Goal: Transaction & Acquisition: Book appointment/travel/reservation

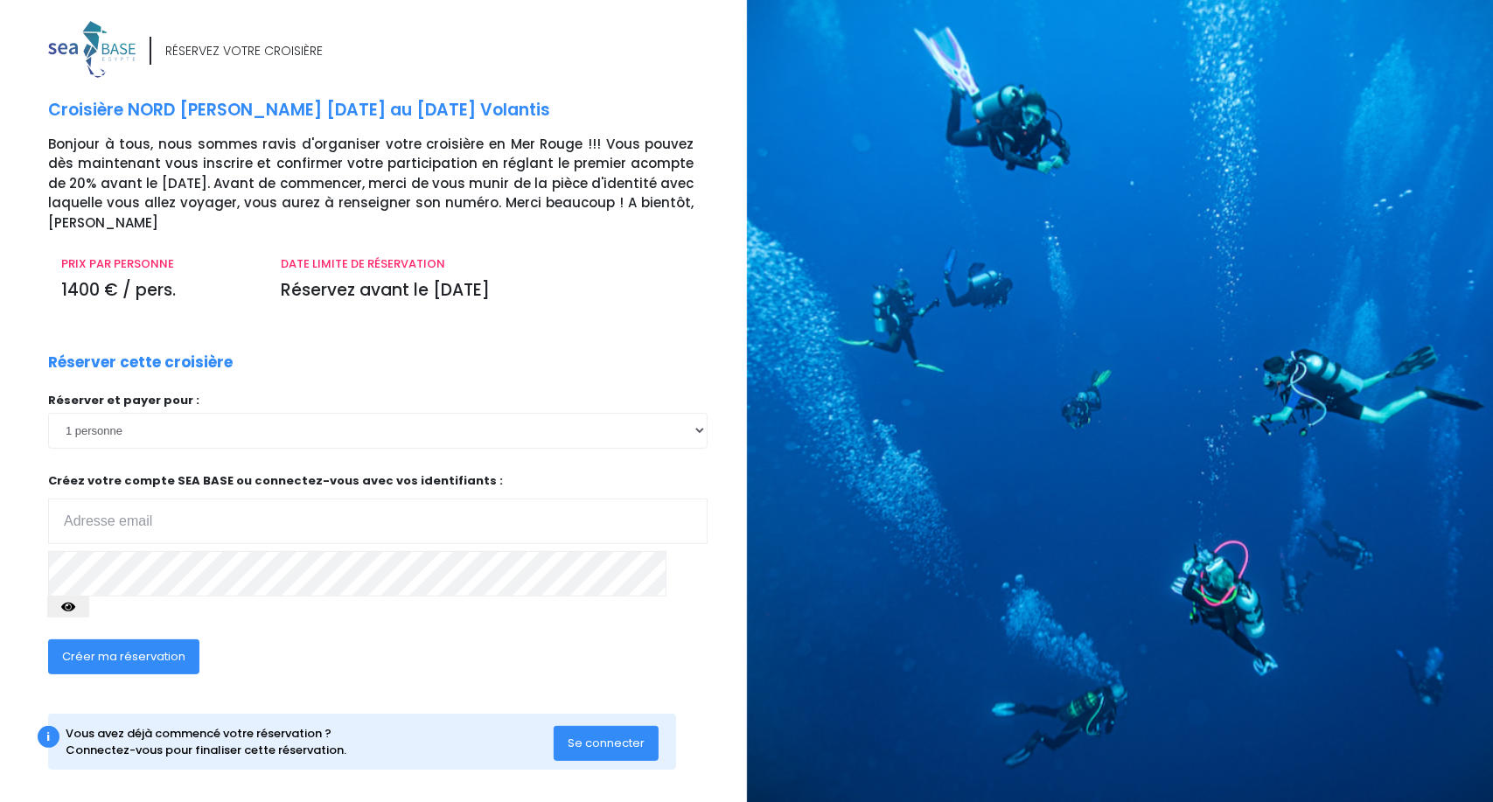
click at [140, 504] on input "email" at bounding box center [378, 521] width 660 height 45
type input "[PERSON_NAME][EMAIL_ADDRESS][DOMAIN_NAME]"
click at [89, 597] on button "button" at bounding box center [68, 607] width 42 height 21
click at [175, 640] on button "Créer ma réservation" at bounding box center [123, 657] width 151 height 35
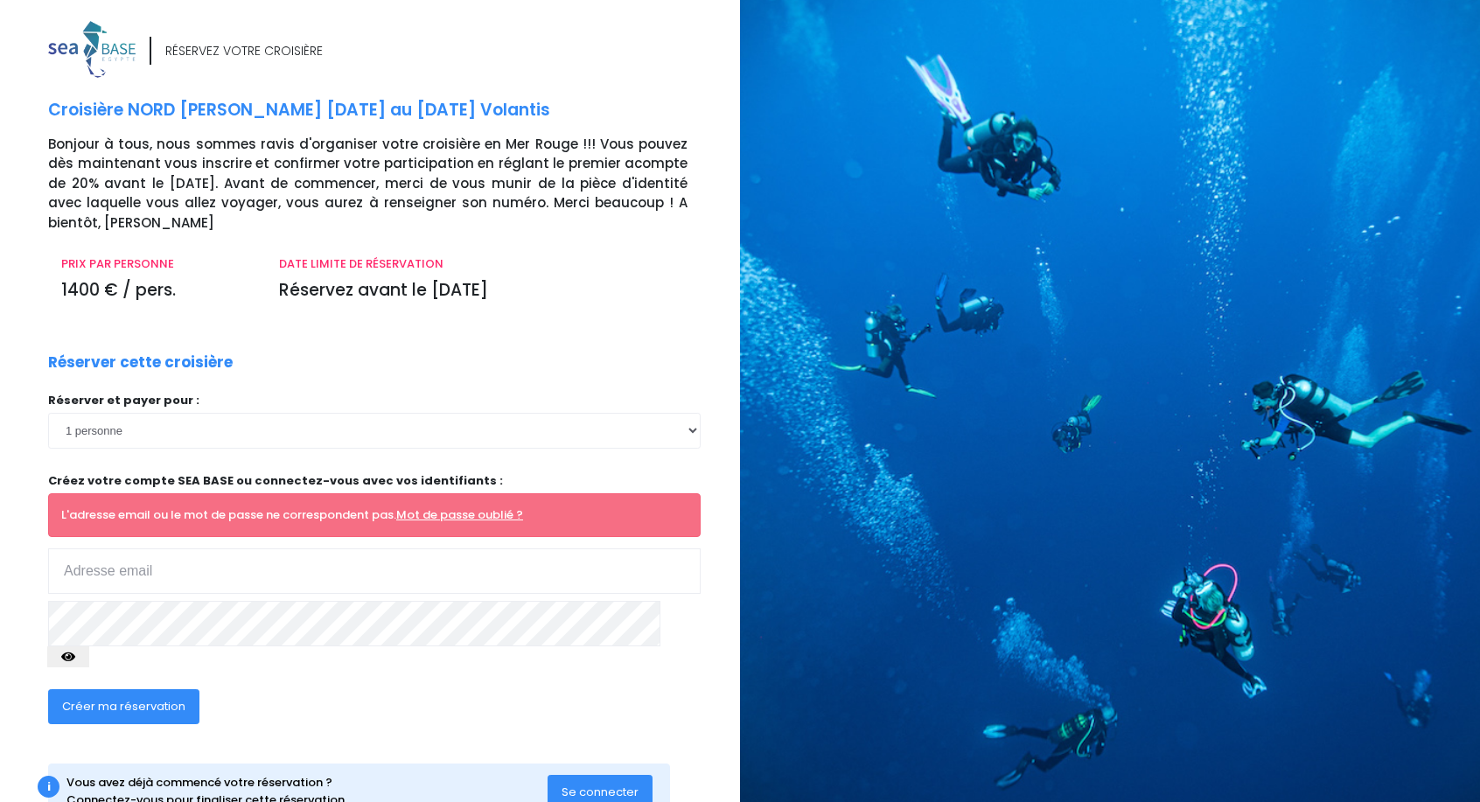
click at [98, 549] on input "email" at bounding box center [374, 571] width 653 height 45
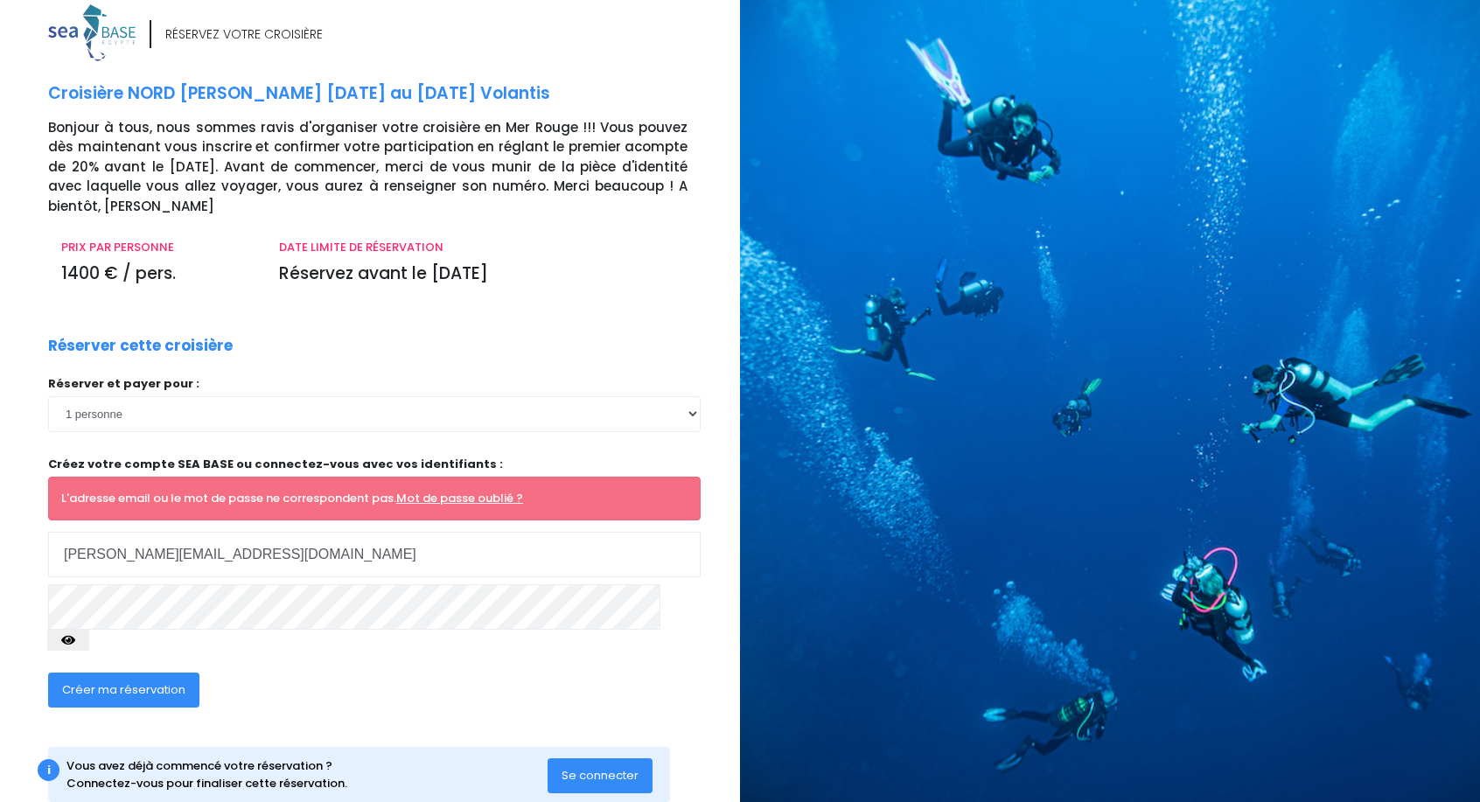
type input "[PERSON_NAME][EMAIL_ADDRESS][DOMAIN_NAME]"
click at [75, 640] on icon "button" at bounding box center [68, 640] width 14 height 0
click at [150, 673] on button "Créer ma réservation" at bounding box center [123, 690] width 151 height 35
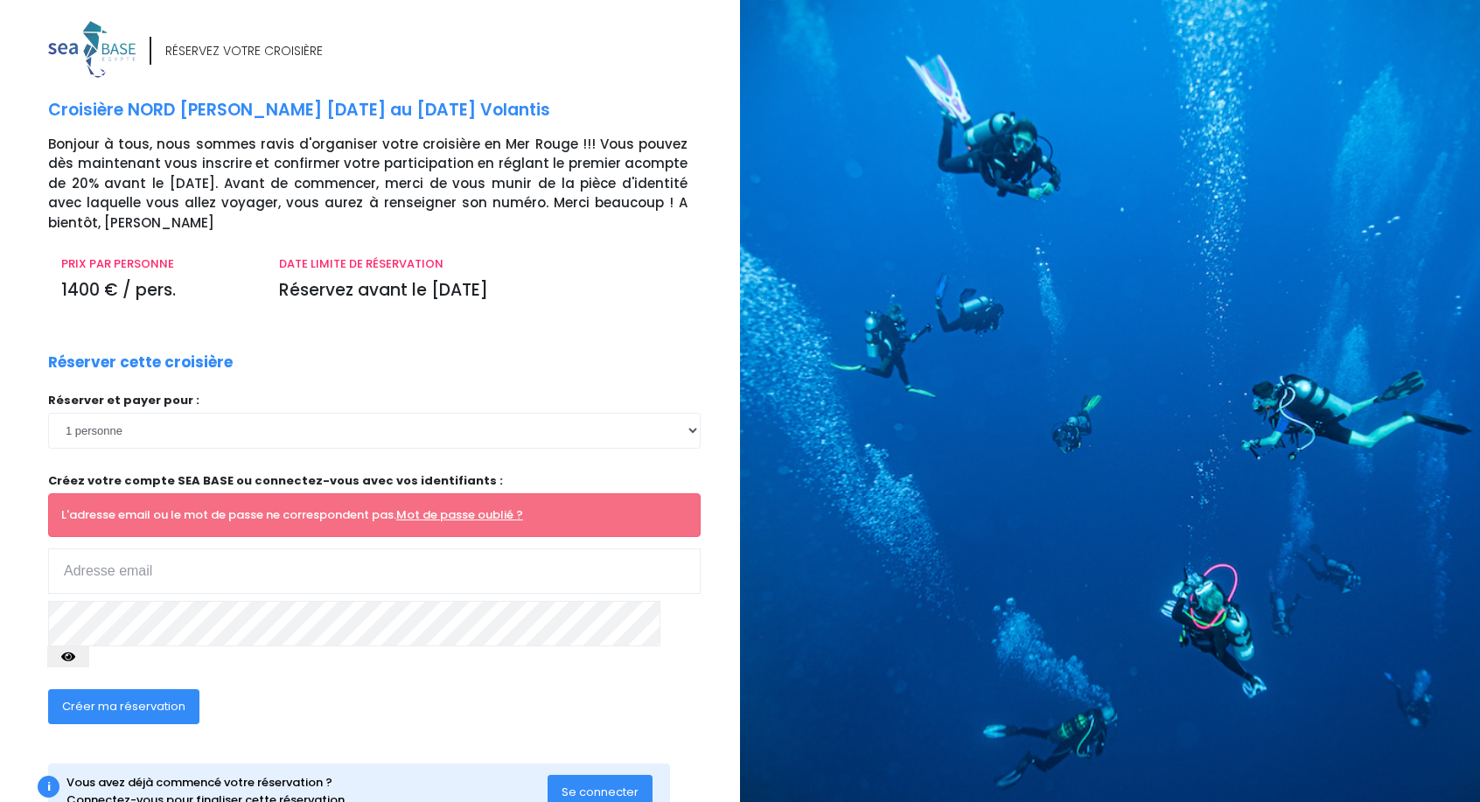
scroll to position [17, 0]
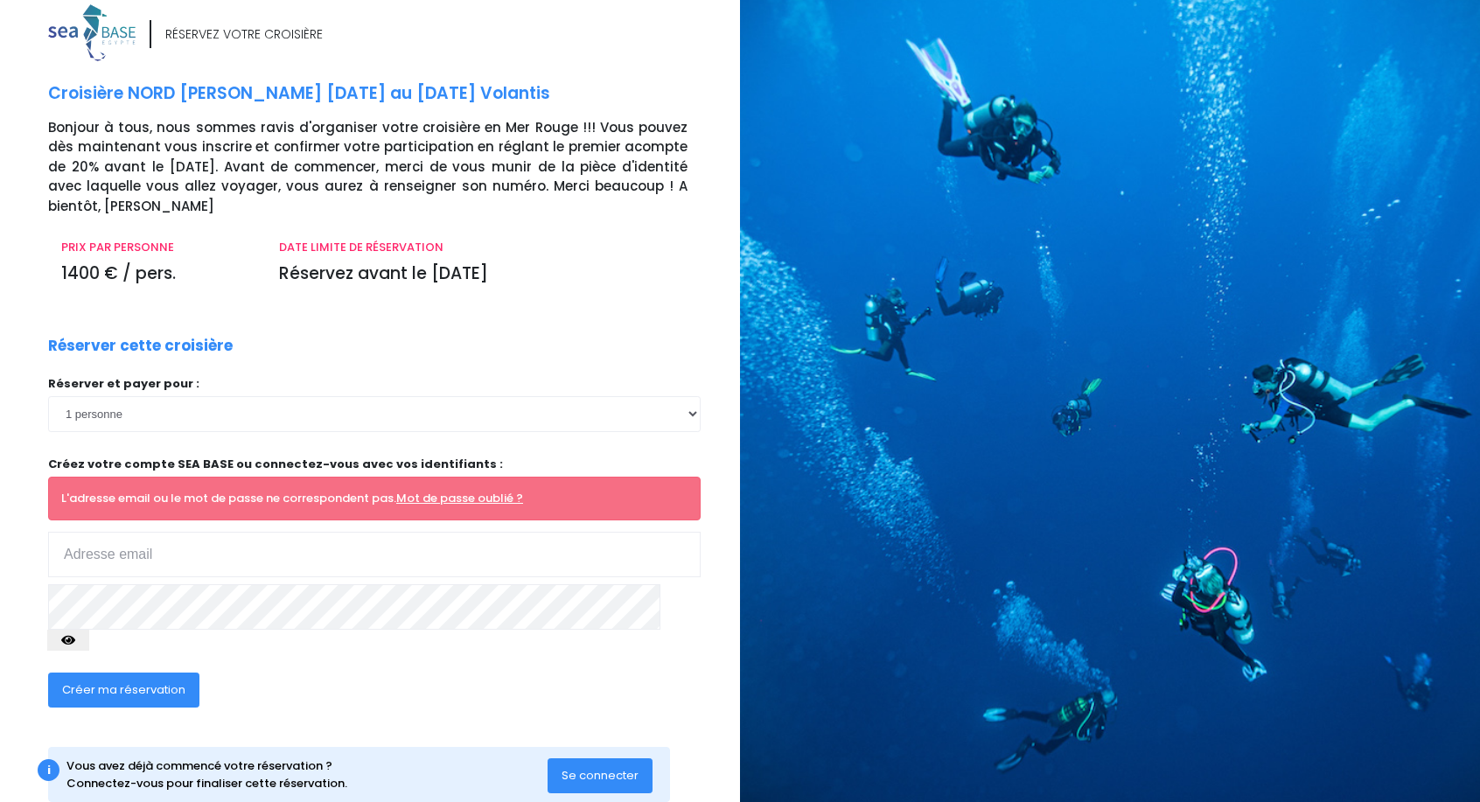
click at [118, 532] on input "email" at bounding box center [374, 554] width 653 height 45
type input "[PERSON_NAME][EMAIL_ADDRESS][DOMAIN_NAME]"
click at [89, 630] on button "button" at bounding box center [68, 640] width 42 height 21
click at [177, 673] on button "Créer ma réservation" at bounding box center [123, 690] width 151 height 35
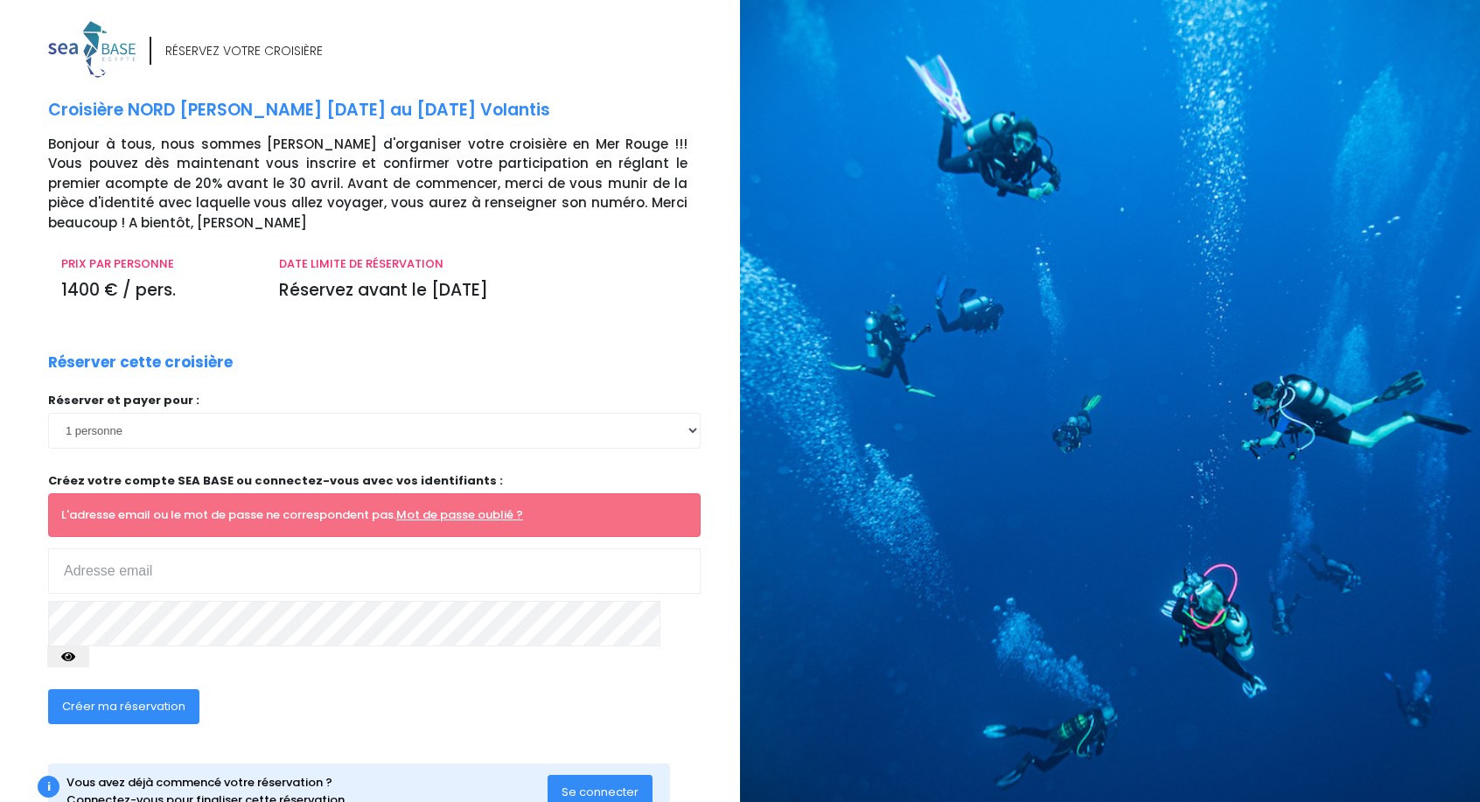
click at [154, 557] on input "email" at bounding box center [374, 571] width 653 height 45
click at [157, 549] on input "email" at bounding box center [374, 571] width 653 height 45
type input "[PERSON_NAME][EMAIL_ADDRESS][DOMAIN_NAME]"
click at [89, 647] on button "button" at bounding box center [68, 657] width 42 height 21
click at [582, 784] on span "Se connecter" at bounding box center [600, 792] width 77 height 17
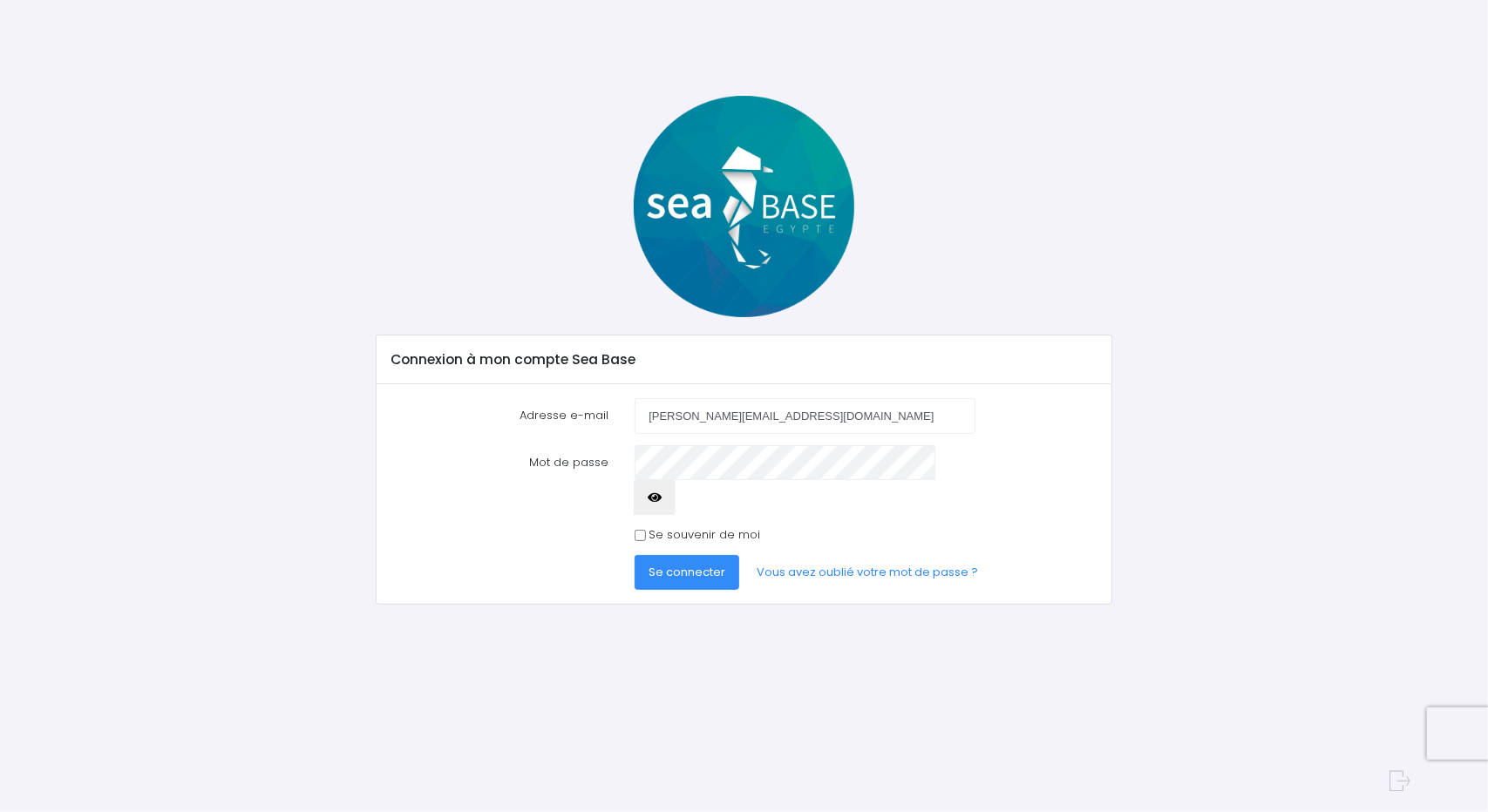
type input "[PERSON_NAME][EMAIL_ADDRESS][DOMAIN_NAME]"
click at [662, 498] on icon "button" at bounding box center [655, 498] width 14 height 0
click at [711, 564] on span "Se connecter" at bounding box center [687, 572] width 77 height 17
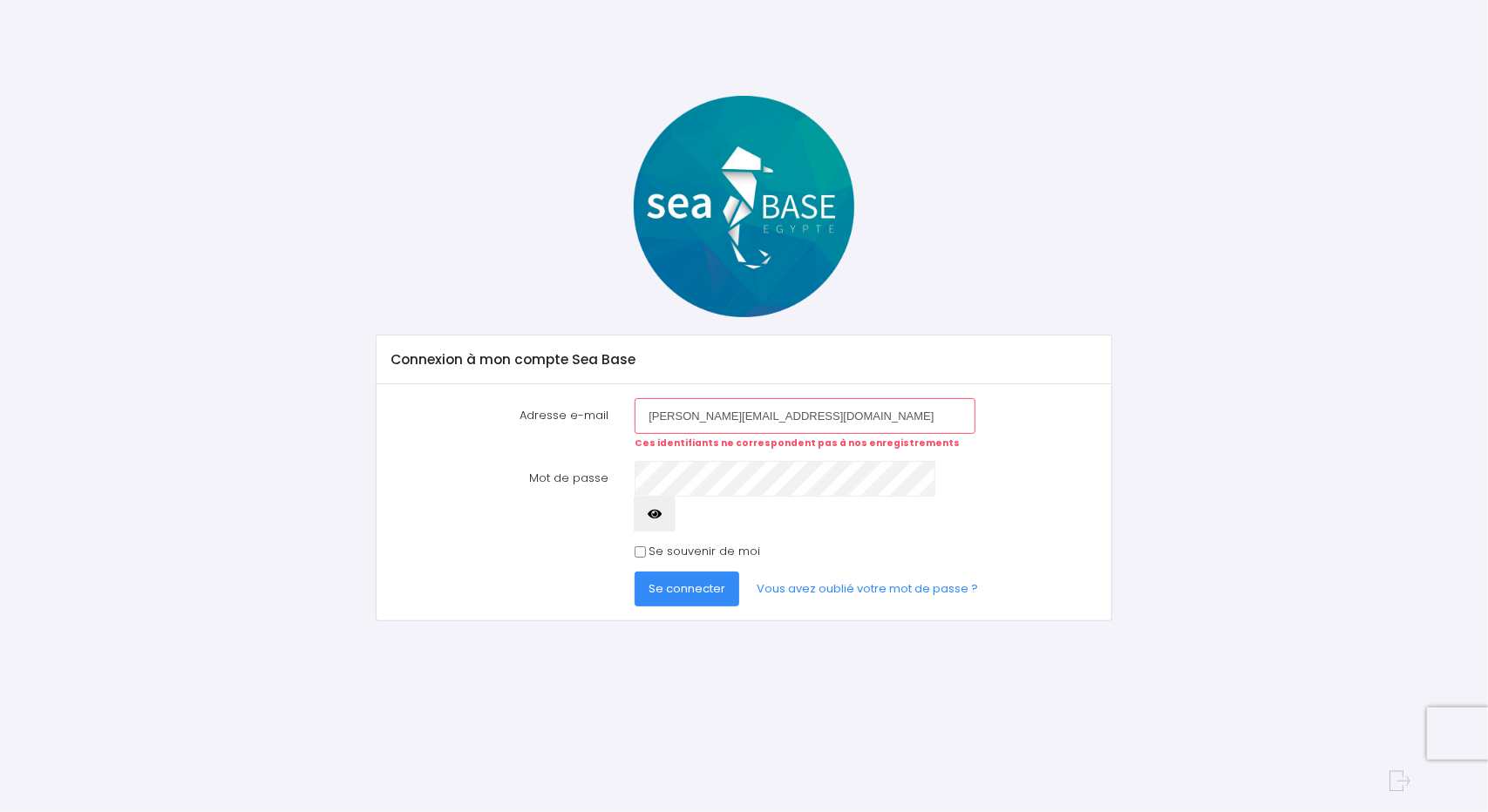
click at [662, 514] on icon "button" at bounding box center [655, 514] width 14 height 0
click at [708, 581] on span "Se connecter" at bounding box center [687, 589] width 77 height 17
click at [821, 572] on link "Vous avez oublié votre mot de passe ?" at bounding box center [867, 589] width 249 height 35
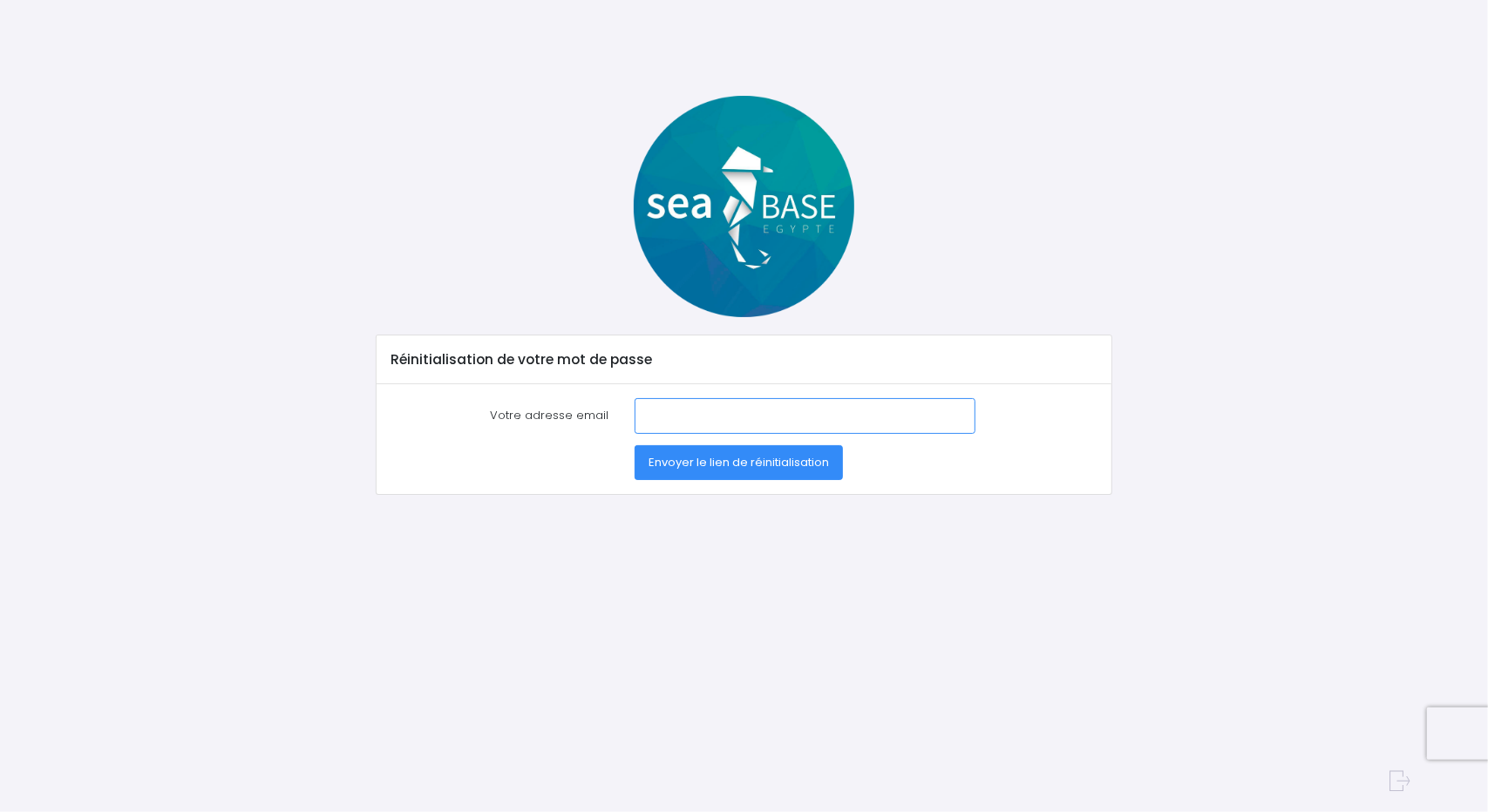
click at [673, 424] on input "Votre adresse email" at bounding box center [804, 415] width 340 height 35
paste input "christine.lemarchand66@gmail.com"
type input "christine.lemarchand66@gmail.com"
click at [635, 445] on button "Envoyer le lien de réinitialisation" at bounding box center [739, 462] width 208 height 35
click at [715, 454] on span "Envoyer le lien de réinitialisation" at bounding box center [739, 462] width 180 height 17
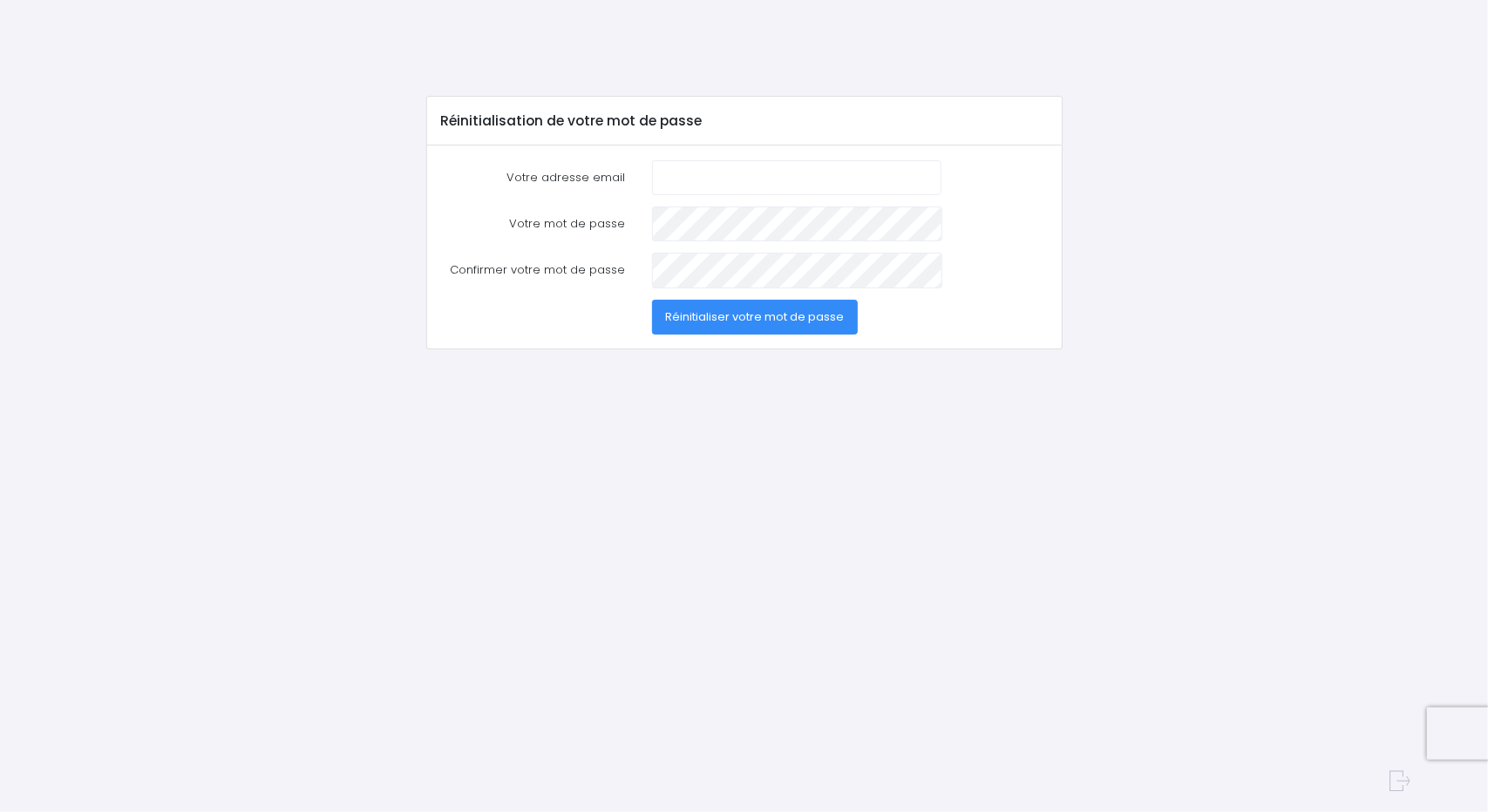
click at [744, 173] on input "Votre adresse email" at bounding box center [796, 177] width 290 height 35
type input "[PERSON_NAME][EMAIL_ADDRESS][DOMAIN_NAME]"
click at [755, 320] on span "Réinitialiser votre mot de passe" at bounding box center [754, 317] width 178 height 17
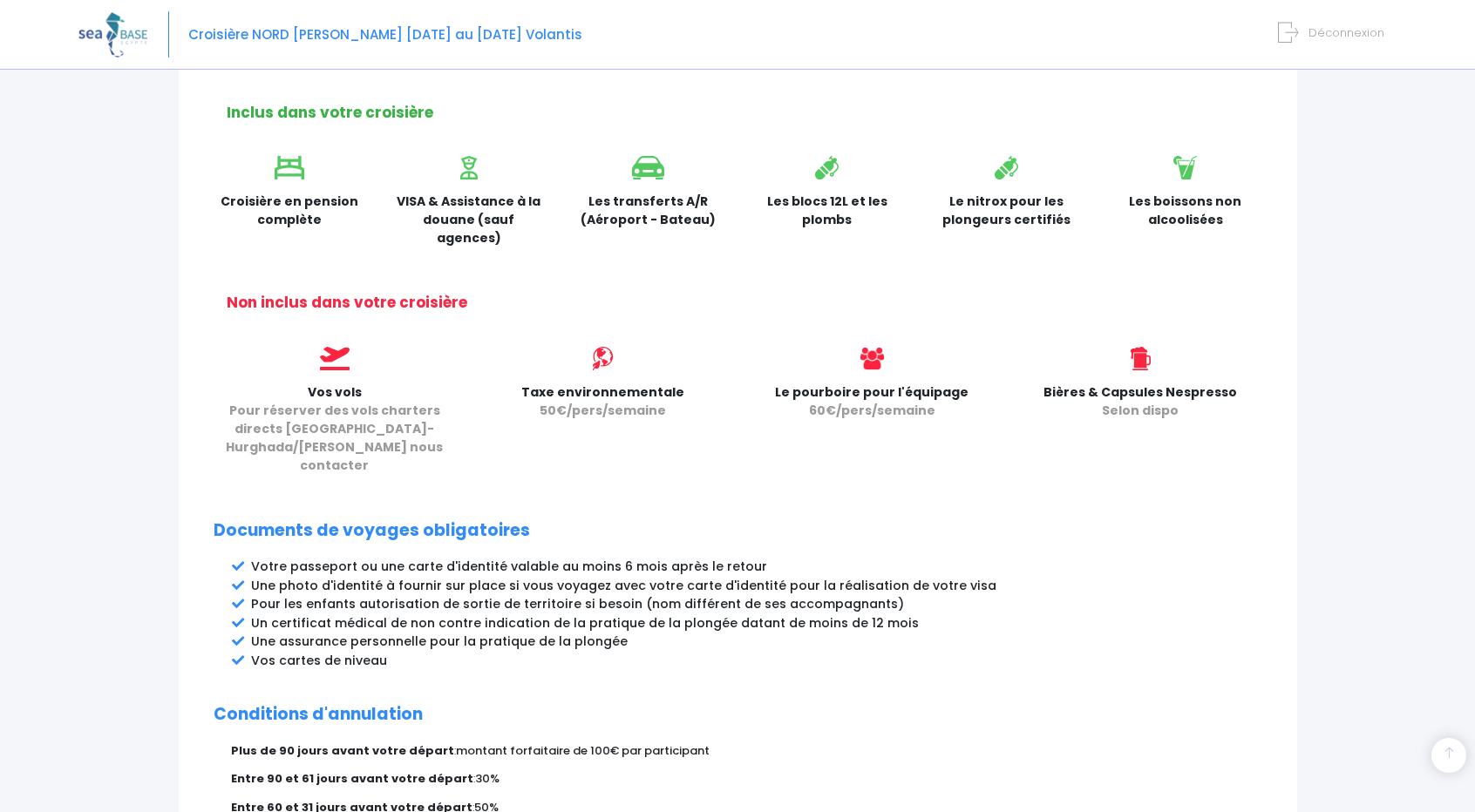
scroll to position [697, 0]
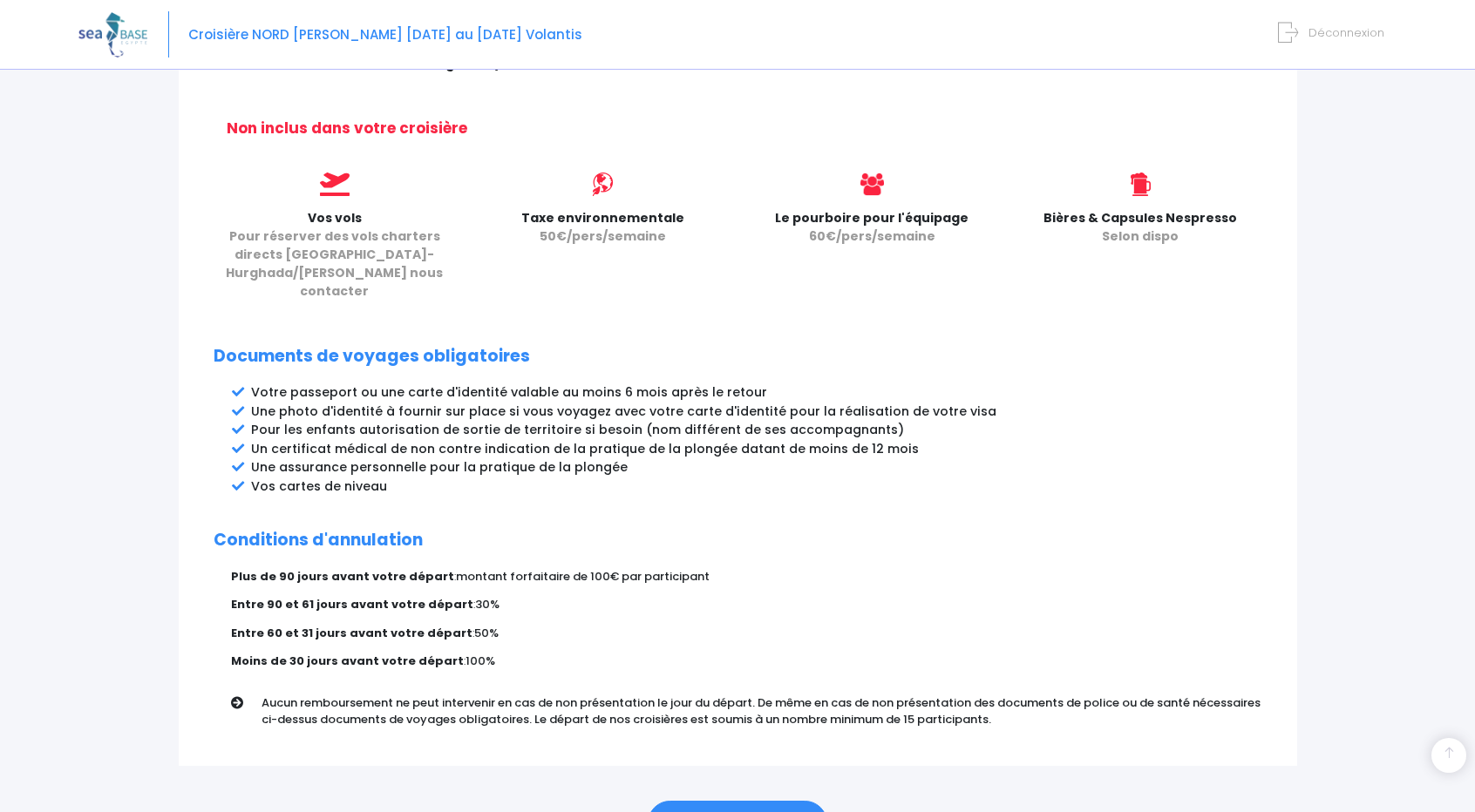
click at [729, 801] on link "ÉTAPE SUIVANTE" at bounding box center [738, 823] width 179 height 45
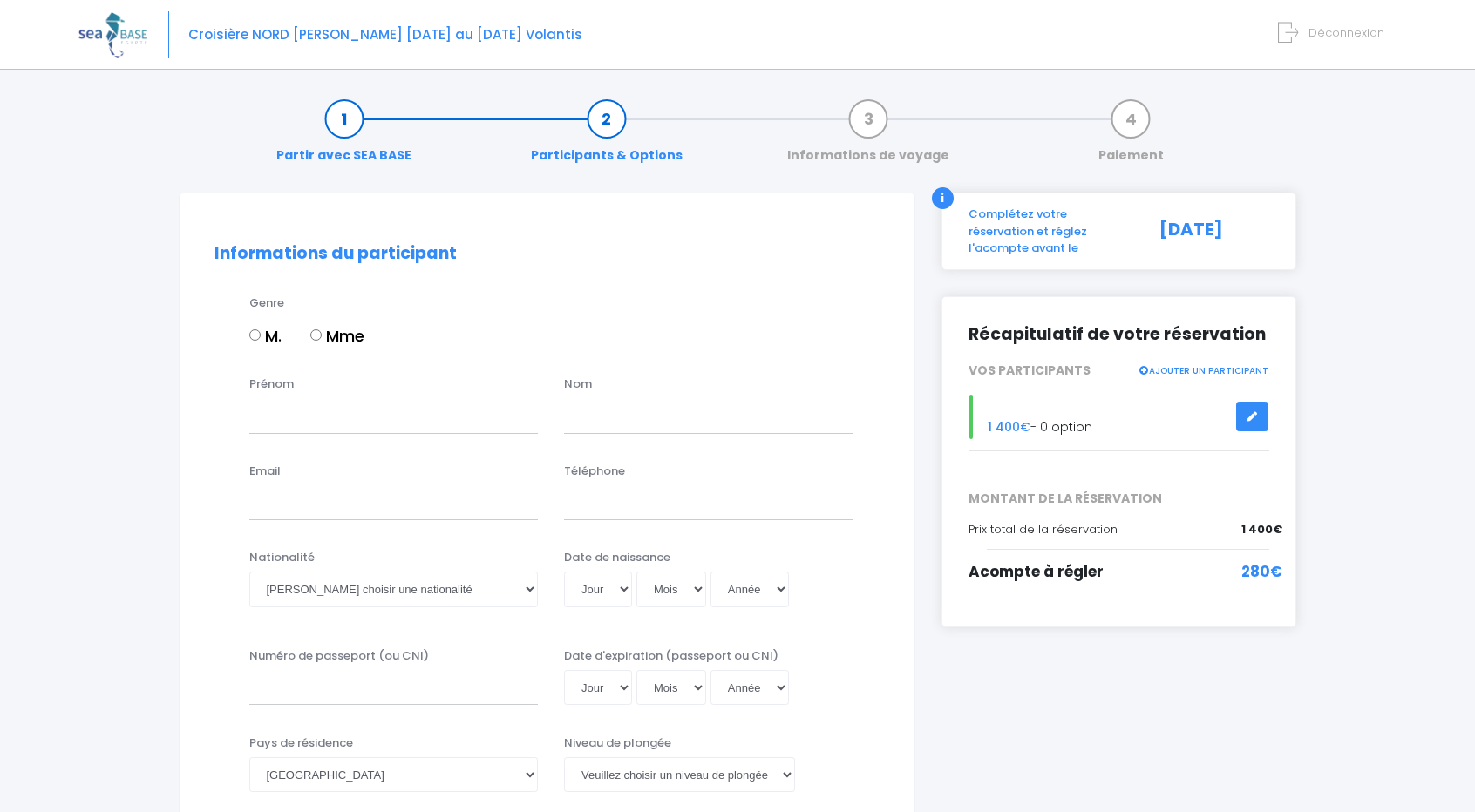
click at [321, 339] on input "Mme" at bounding box center [315, 335] width 11 height 11
radio input "true"
click at [298, 421] on input "Prénom" at bounding box center [394, 415] width 289 height 35
type input "christine"
click at [585, 405] on input "text" at bounding box center [709, 415] width 289 height 35
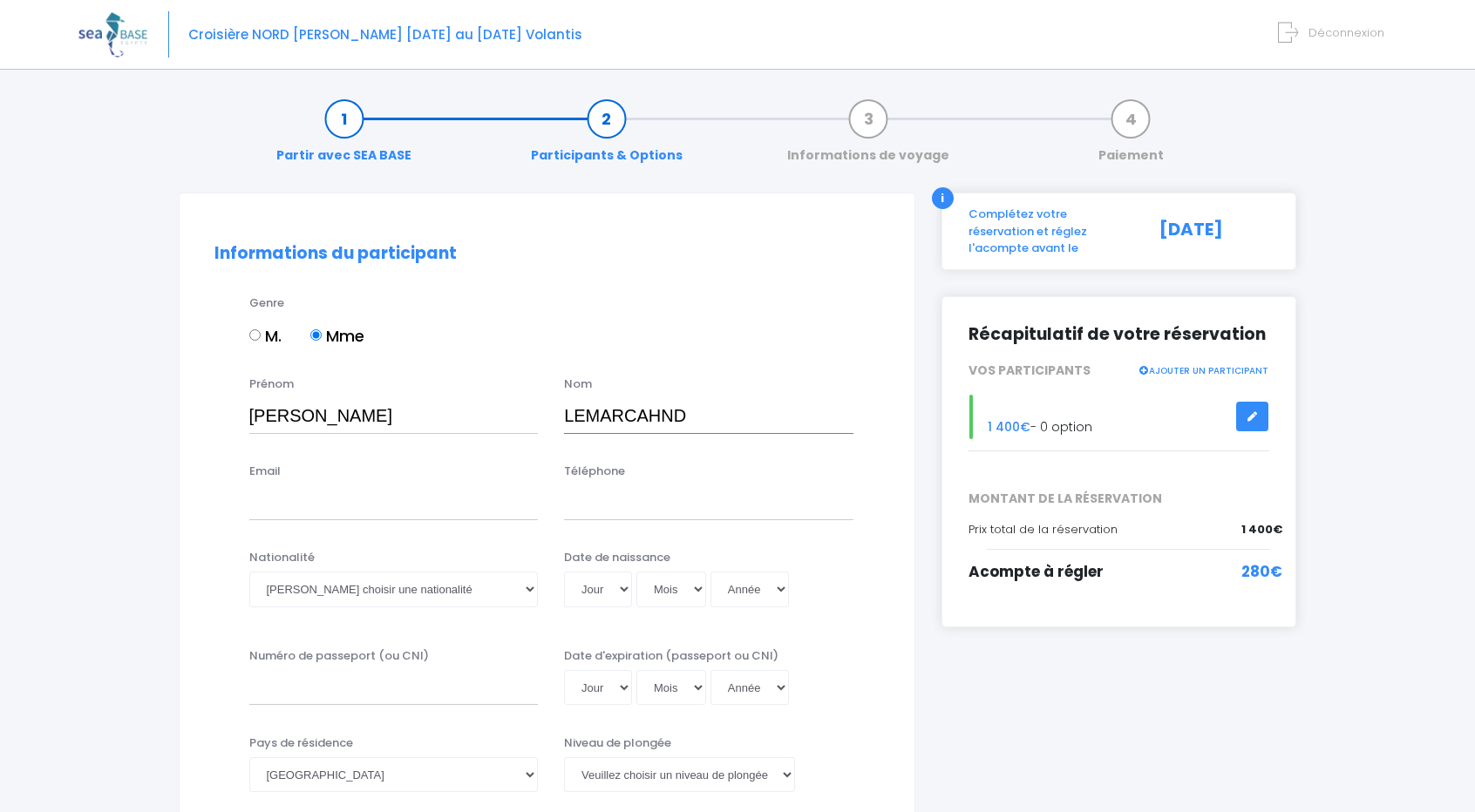
drag, startPoint x: 585, startPoint y: 405, endPoint x: 533, endPoint y: 380, distance: 57.7
type input "LEMARCAHND"
drag, startPoint x: 533, startPoint y: 380, endPoint x: 380, endPoint y: 498, distance: 193.2
click at [380, 498] on input "Email" at bounding box center [394, 502] width 289 height 35
paste input "christine.lemarchand66@gmail.com"
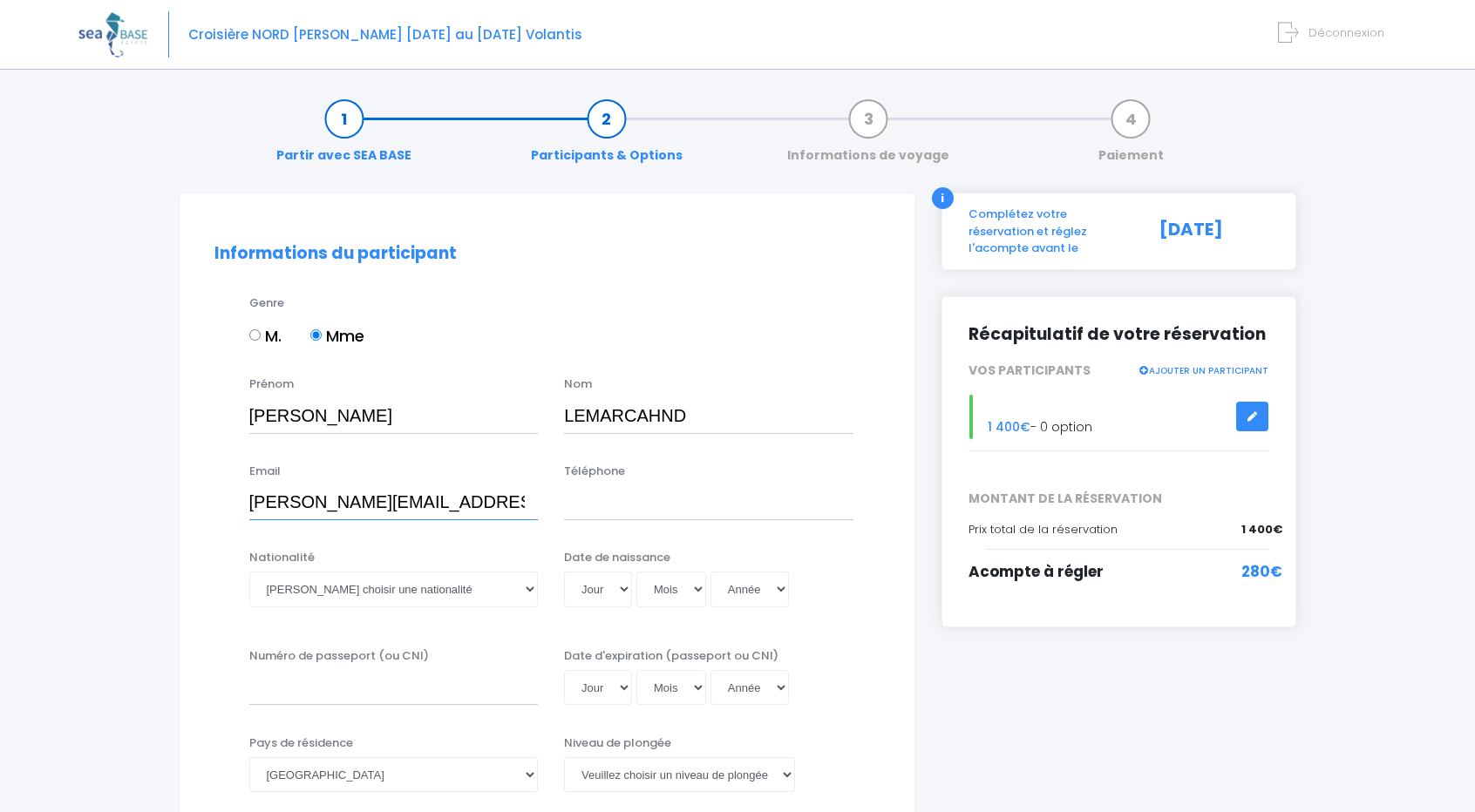
type input "christine.lemarchand66@gmail.com"
click at [645, 499] on input "Téléphone" at bounding box center [709, 502] width 289 height 35
type input "0649023458"
click at [442, 590] on select "Veuillez choisir une nationalité Afghane Albanaise Algerienne Allemande America…" at bounding box center [394, 589] width 289 height 35
select select "Française"
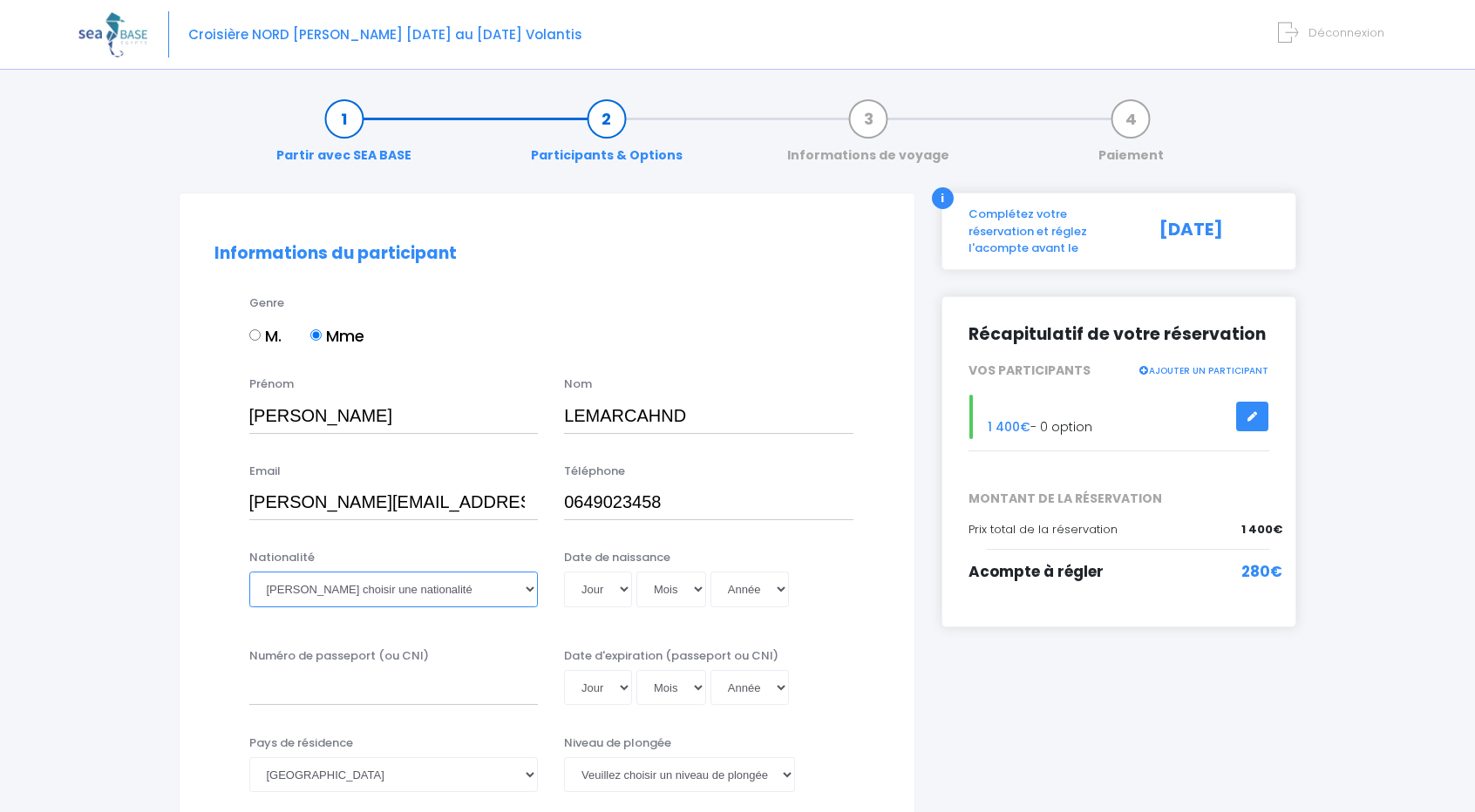
click at [249, 572] on select "Veuillez choisir une nationalité Afghane Albanaise Algerienne Allemande America…" at bounding box center [394, 589] width 289 height 35
click at [596, 585] on select "Jour 01 02 03 04 05 06 07 08 09 10 11 12 13 14 15 16 17 18 19 20 21 22 23 24 25…" at bounding box center [598, 589] width 68 height 35
select select "11"
click at [564, 572] on select "Jour 01 02 03 04 05 06 07 08 09 10 11 12 13 14 15 16 17 18 19 20 21 22 23 24 25…" at bounding box center [598, 589] width 68 height 35
click at [668, 577] on select "Mois 01 02 03 04 05 06 07 08 09 10 11 12" at bounding box center [672, 589] width 70 height 35
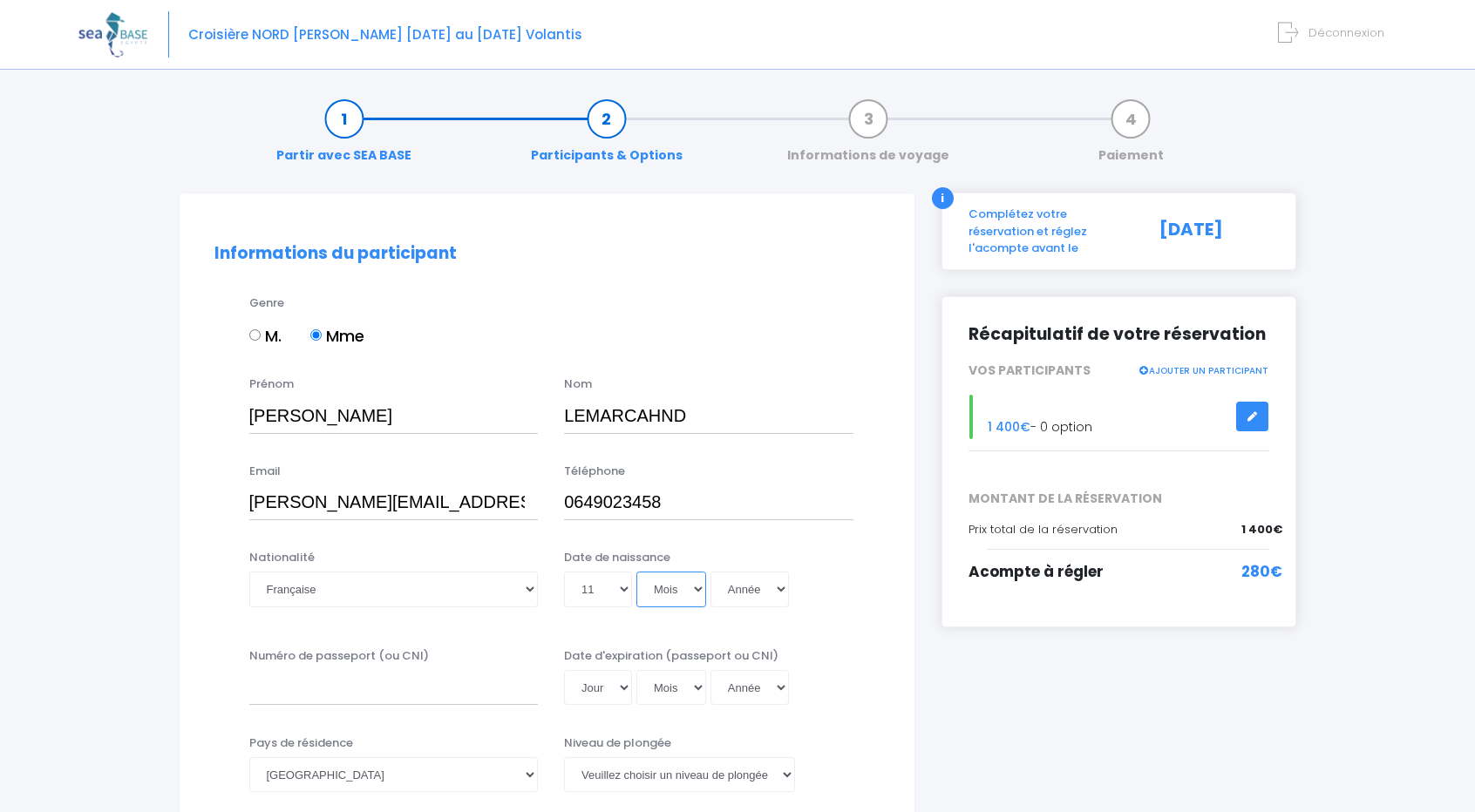
select select "07"
click at [637, 572] on select "Mois 01 02 03 04 05 06 07 08 09 10 11 12" at bounding box center [672, 589] width 70 height 35
click at [751, 594] on select "Année 2045 2044 2043 2042 2041 2040 2039 2038 2037 2036 2035 2034 2033 2032 203…" at bounding box center [749, 589] width 79 height 35
select select "1966"
click at [711, 572] on select "Année 2045 2044 2043 2042 2041 2040 2039 2038 2037 2036 2035 2034 2033 2032 203…" at bounding box center [749, 589] width 79 height 35
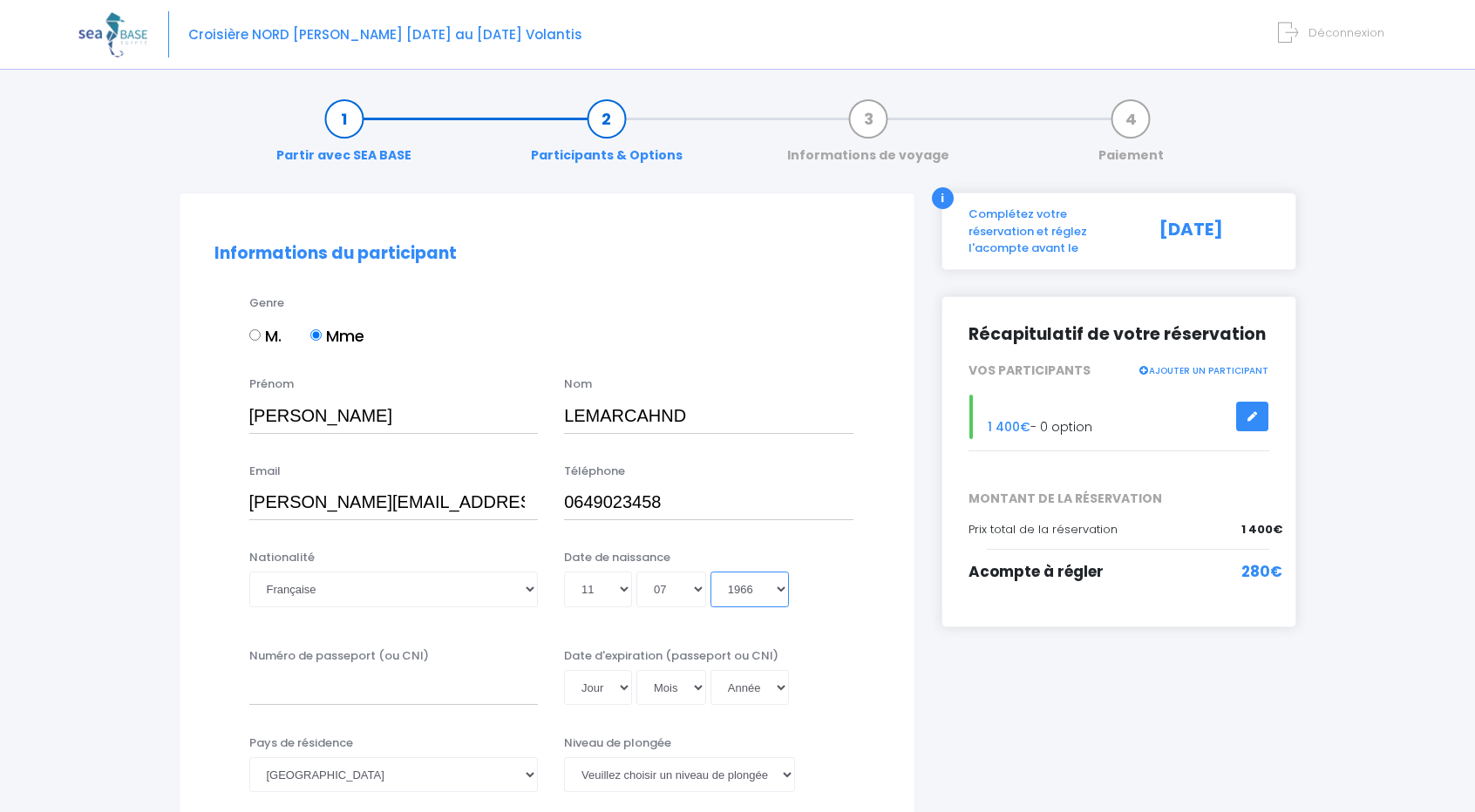
type input "1966-07-11"
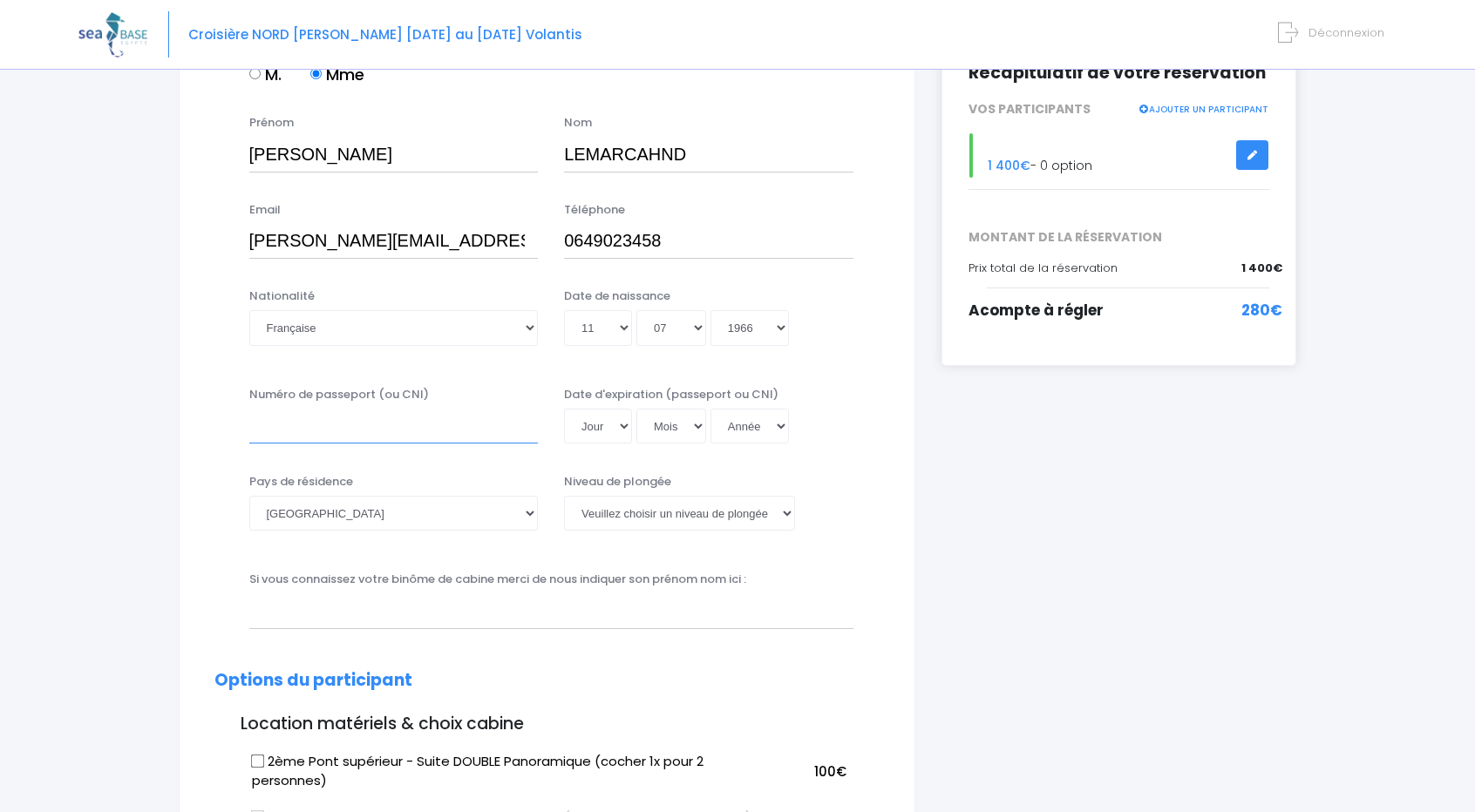
click at [375, 435] on input "Numéro de passeport (ou CNI)" at bounding box center [394, 425] width 289 height 35
type input "&"
type input "17AY17255"
click at [623, 424] on select "Jour 01 02 03 04 05 06 07 08 09 10 11 12 13 14 15 16 17 18 19 20 21 22 23 24 25…" at bounding box center [598, 425] width 68 height 35
select select "10"
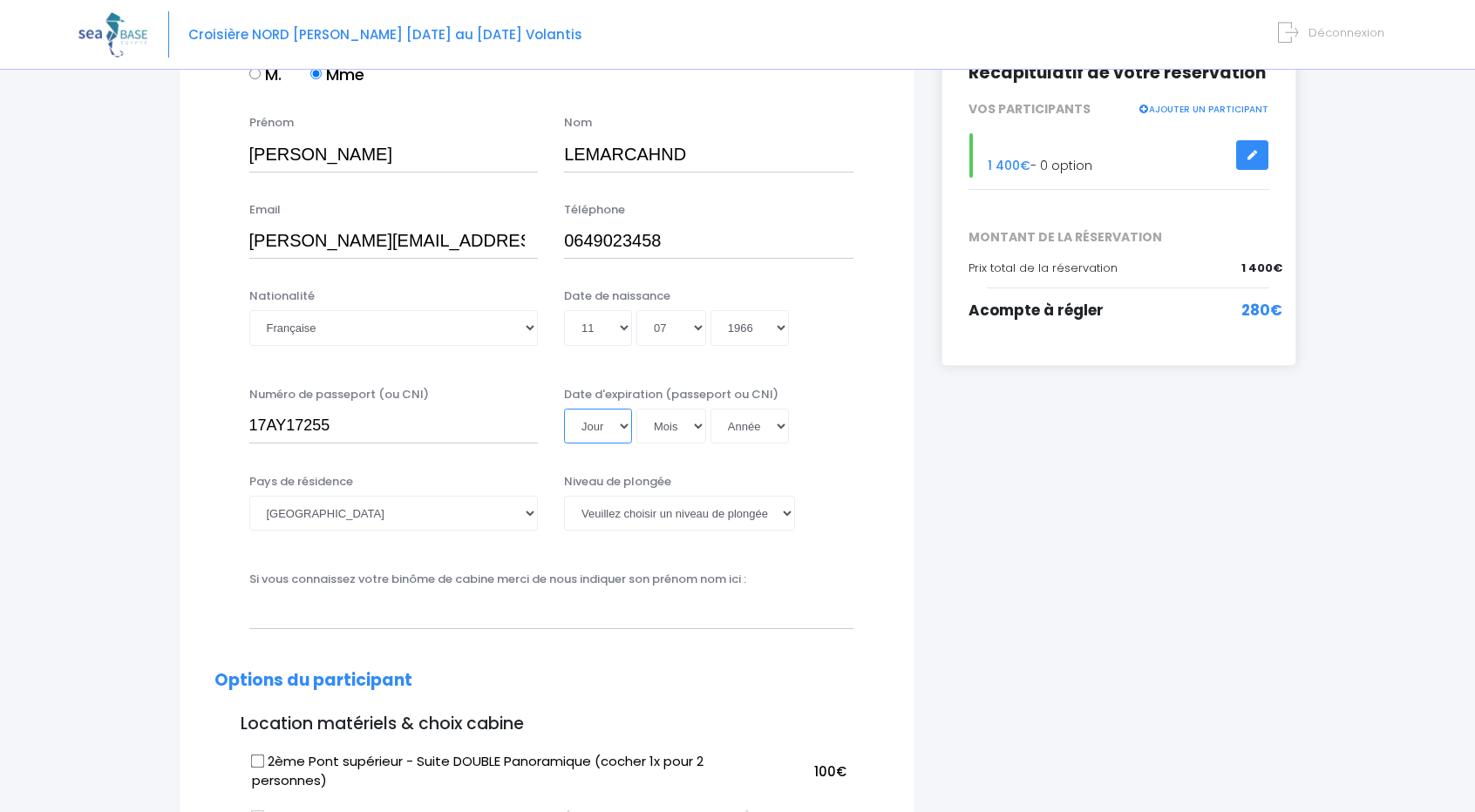
click at [564, 408] on select "Jour 01 02 03 04 05 06 07 08 09 10 11 12 13 14 15 16 17 18 19 20 21 22 23 24 25…" at bounding box center [598, 425] width 68 height 35
click at [696, 421] on select "Mois 01 02 03 04 05 06 07 08 09 10 11 12" at bounding box center [672, 425] width 70 height 35
select select "07"
click at [637, 408] on select "Mois 01 02 03 04 05 06 07 08 09 10 11 12" at bounding box center [672, 425] width 70 height 35
click at [777, 428] on select "Année 2045 2044 2043 2042 2041 2040 2039 2038 2037 2036 2035 2034 2033 2032 203…" at bounding box center [749, 425] width 79 height 35
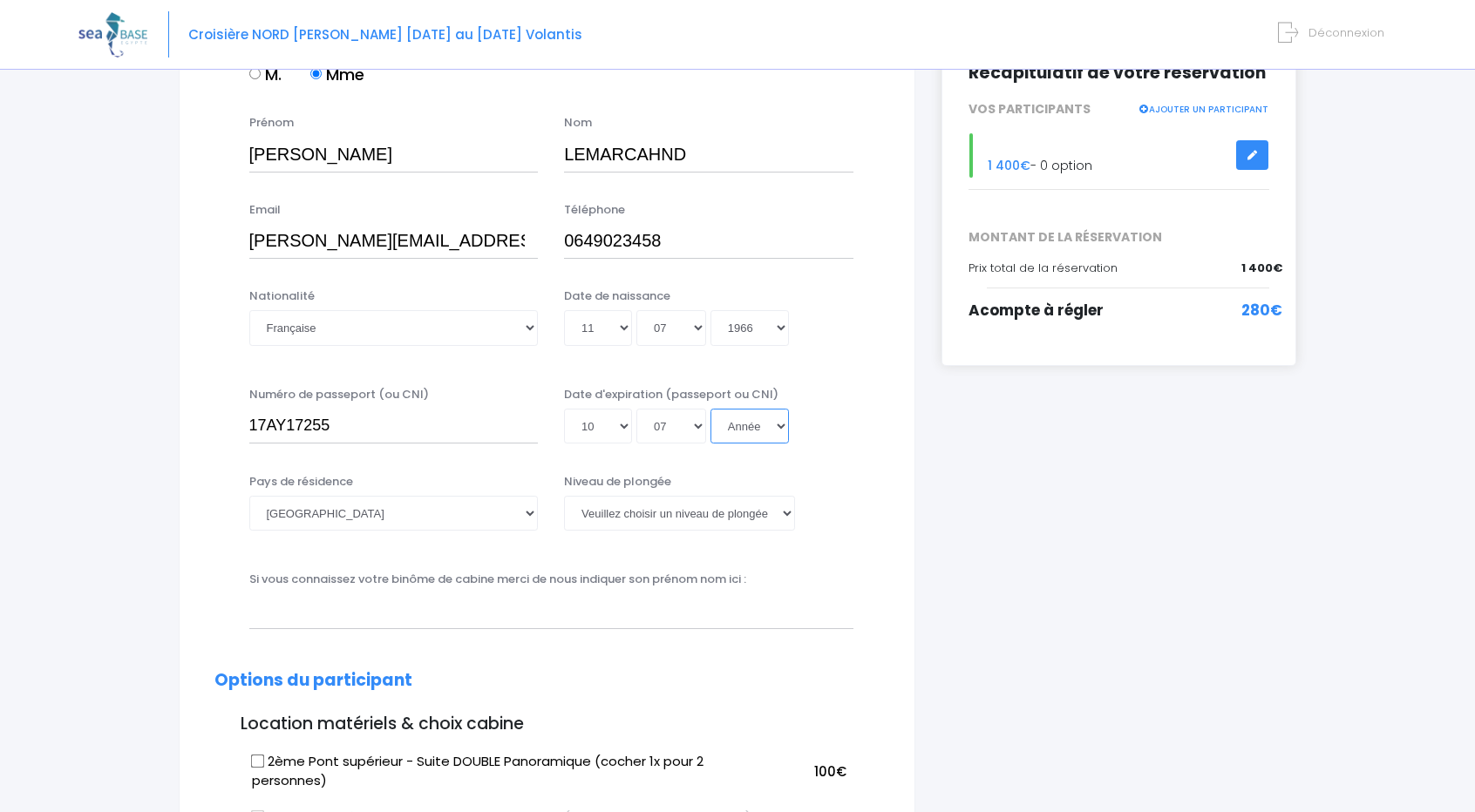
select select "2027"
click at [711, 408] on select "Année 2045 2044 2043 2042 2041 2040 2039 2038 2037 2036 2035 2034 2033 2032 203…" at bounding box center [749, 425] width 79 height 35
type input "2027-07-10"
click at [788, 510] on select "Veuillez choisir un niveau de plongée Non plongeur Junior OW diver Adventure OW…" at bounding box center [680, 513] width 231 height 35
select select "N2"
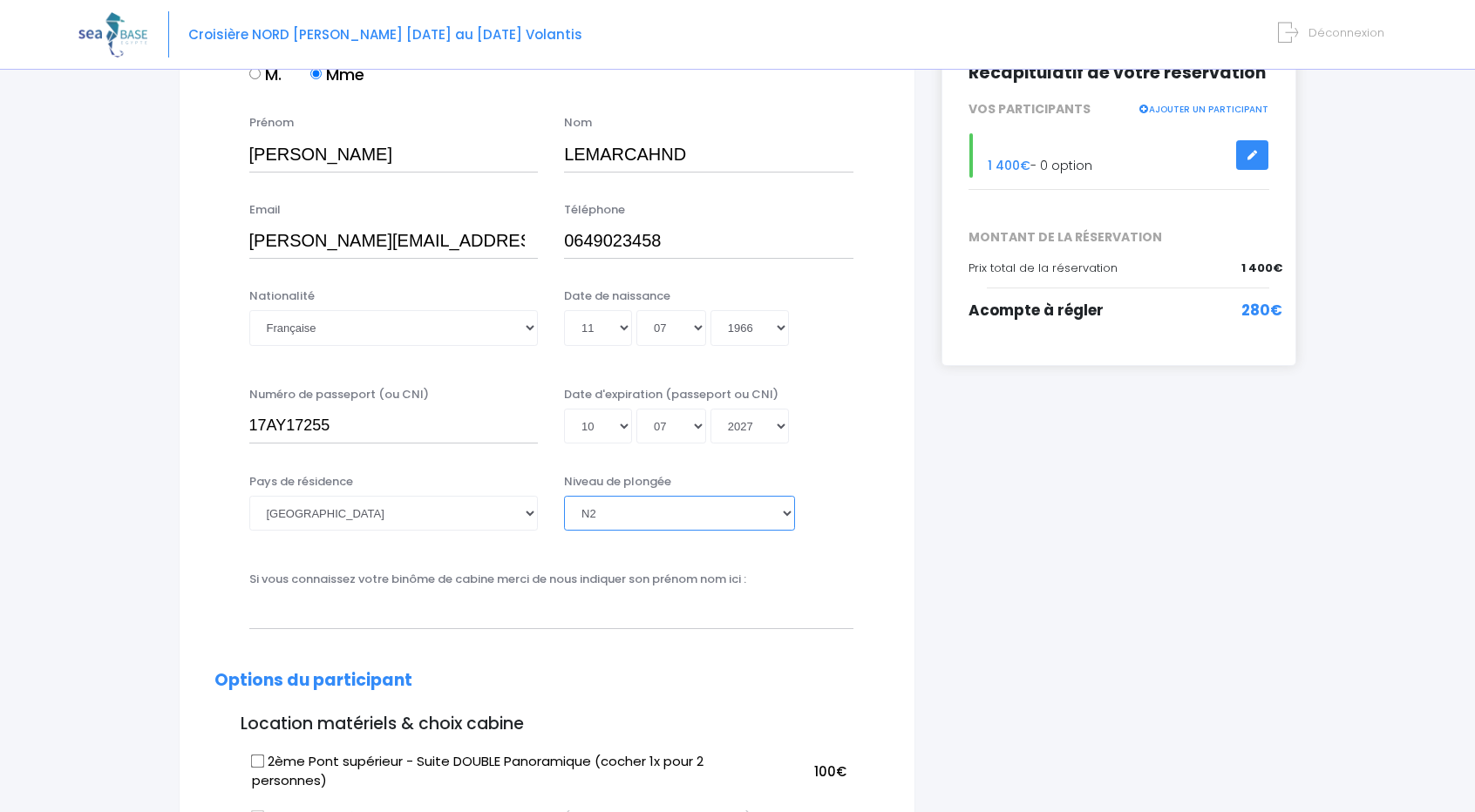
click at [564, 496] on select "Veuillez choisir un niveau de plongée Non plongeur Junior OW diver Adventure OW…" at bounding box center [680, 513] width 231 height 35
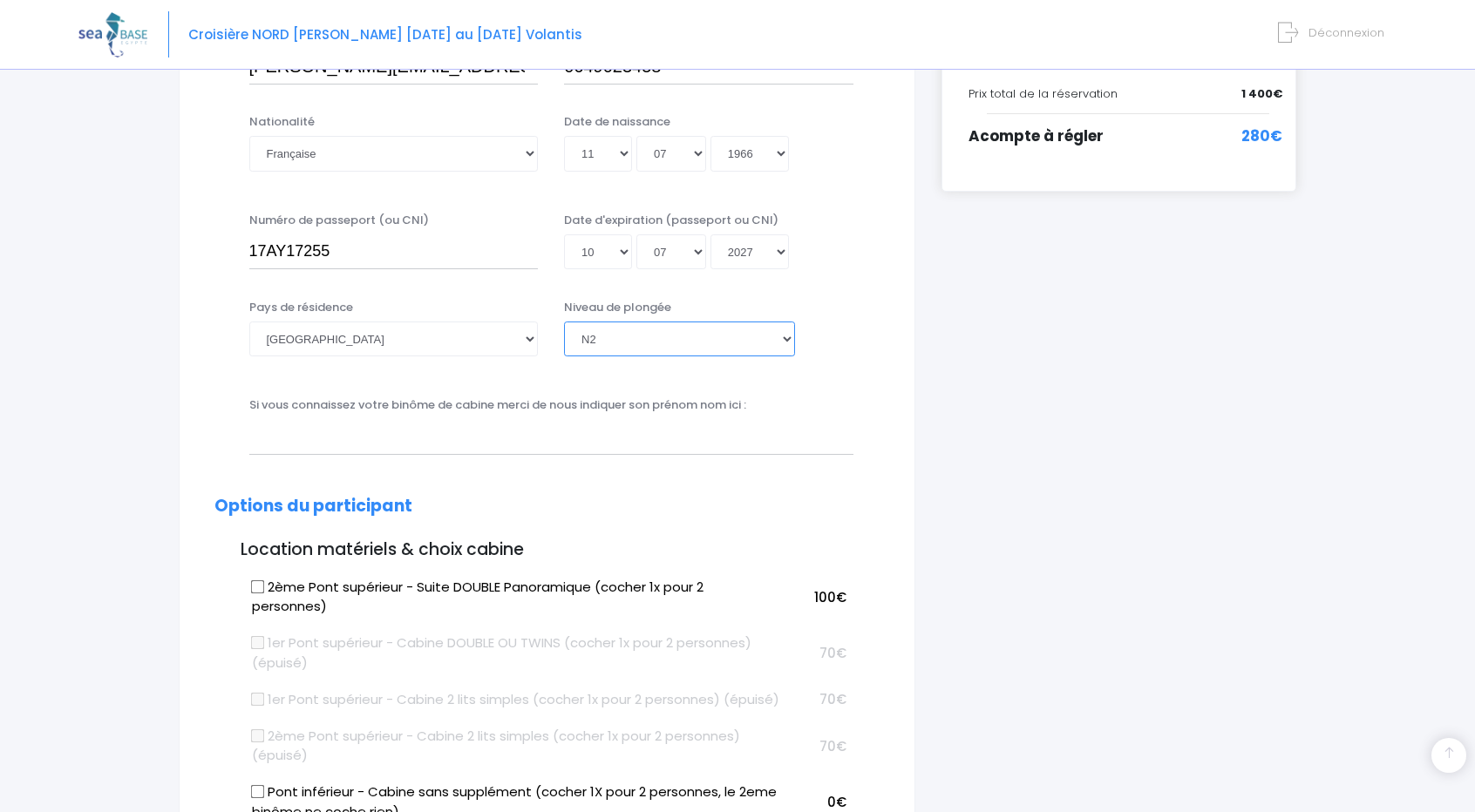
scroll to position [523, 0]
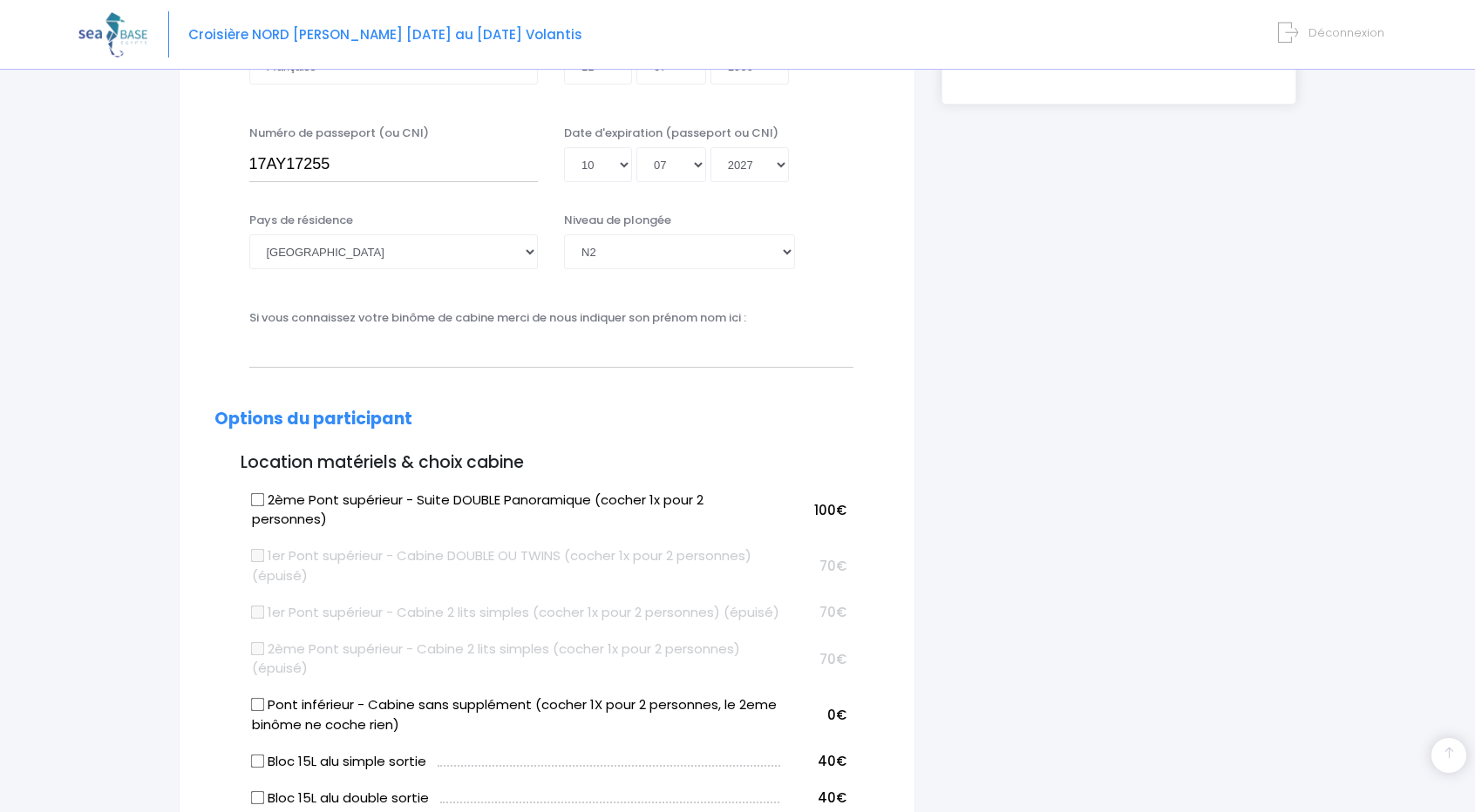
click at [263, 733] on label "Pont inférieur - Cabine sans supplément (cocher 1X pour 2 personnes, le 2eme bi…" at bounding box center [516, 714] width 529 height 39
click at [263, 712] on input "Pont inférieur - Cabine sans supplément (cocher 1X pour 2 personnes, le 2eme bi…" at bounding box center [257, 705] width 14 height 14
checkbox input "true"
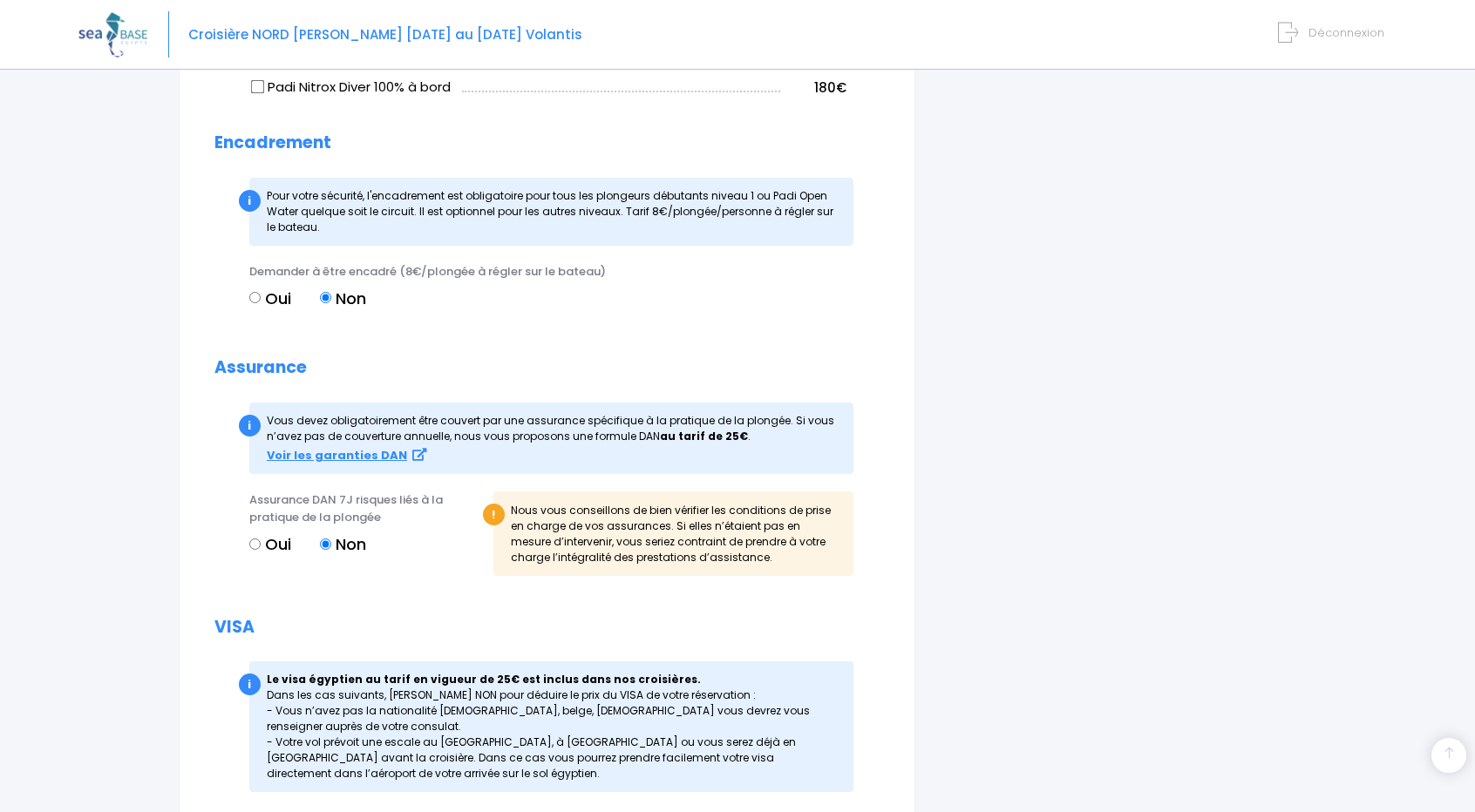
scroll to position [1744, 0]
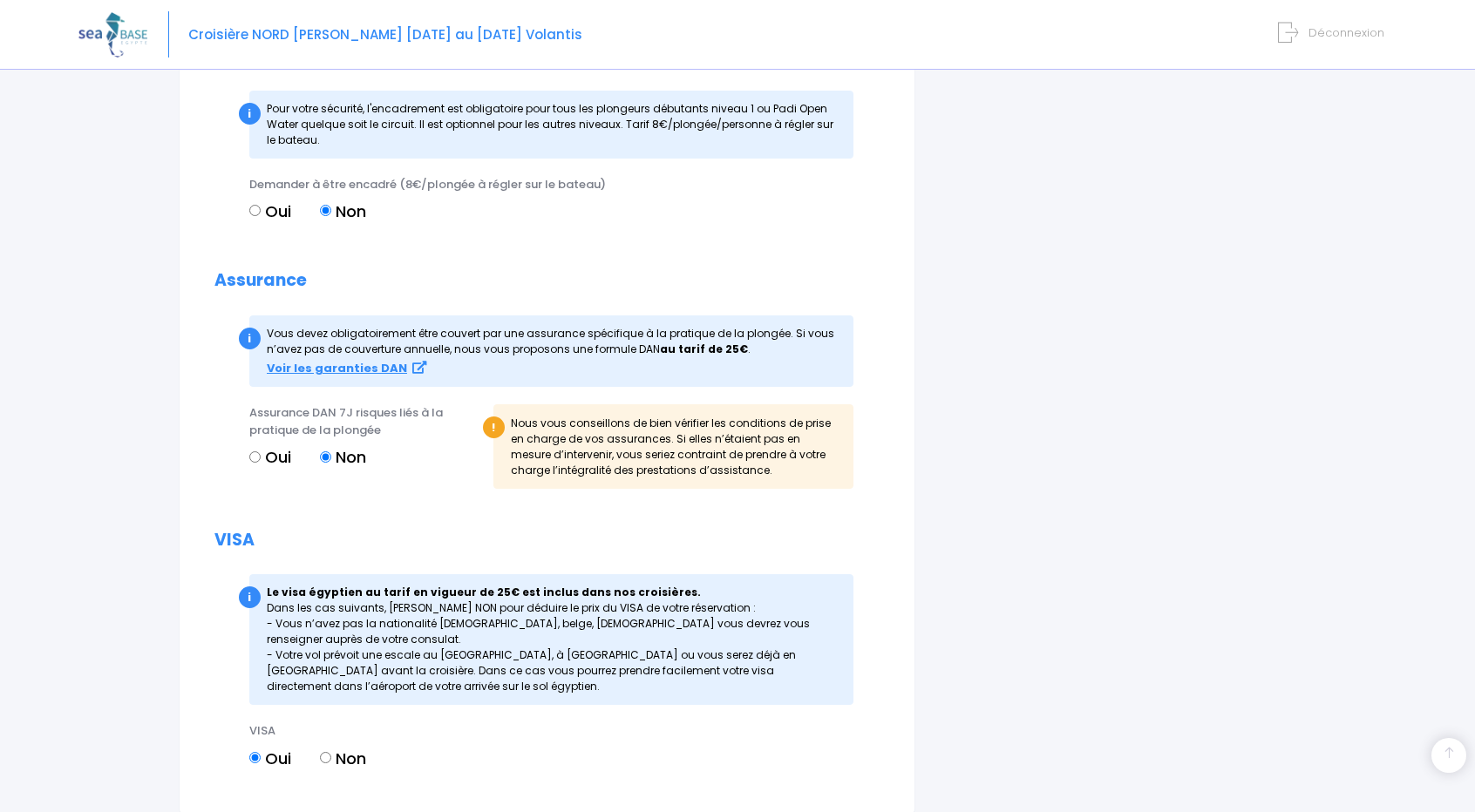
click at [253, 463] on input "Oui" at bounding box center [254, 456] width 11 height 11
radio input "true"
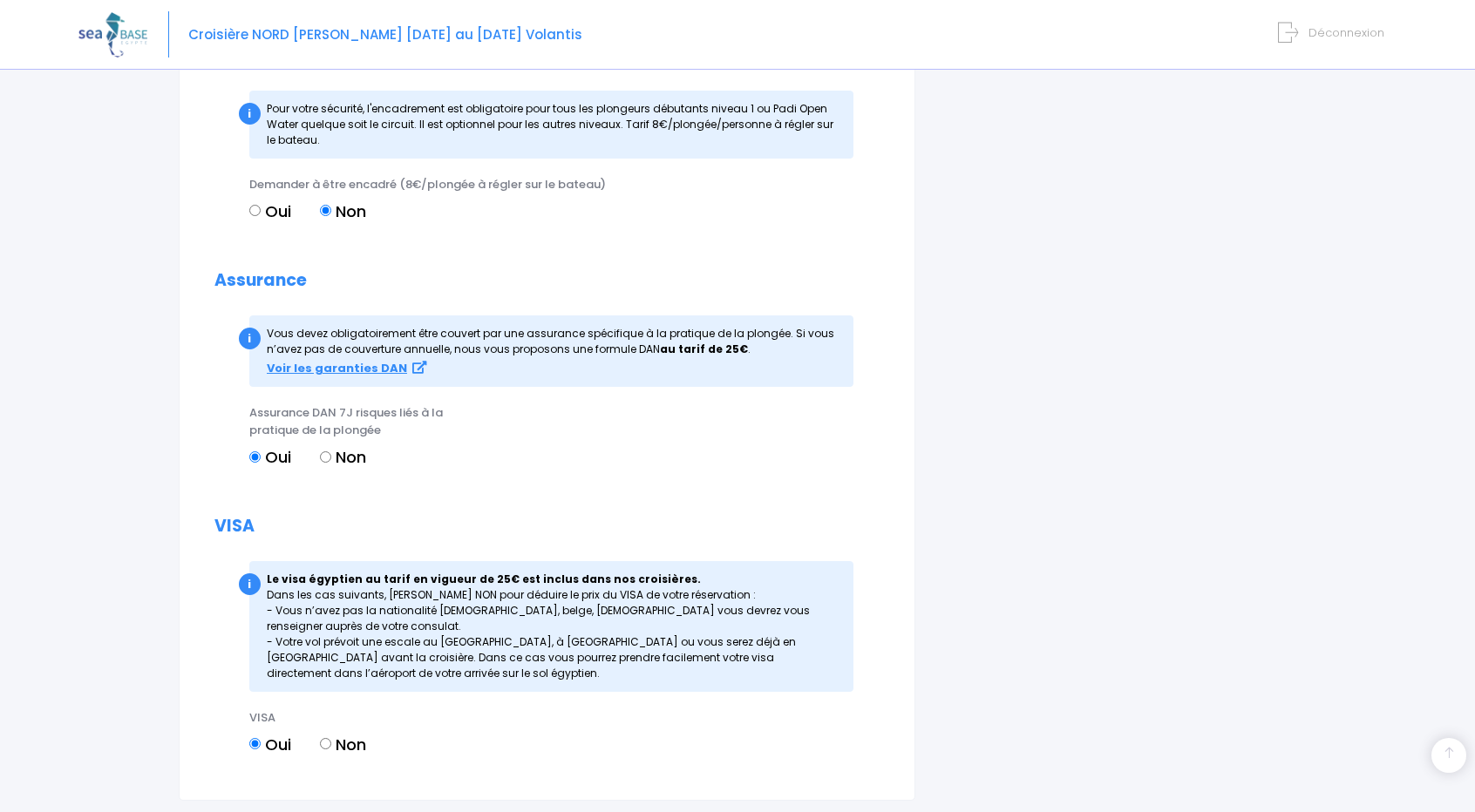
click at [323, 463] on input "Non" at bounding box center [325, 456] width 11 height 11
radio input "true"
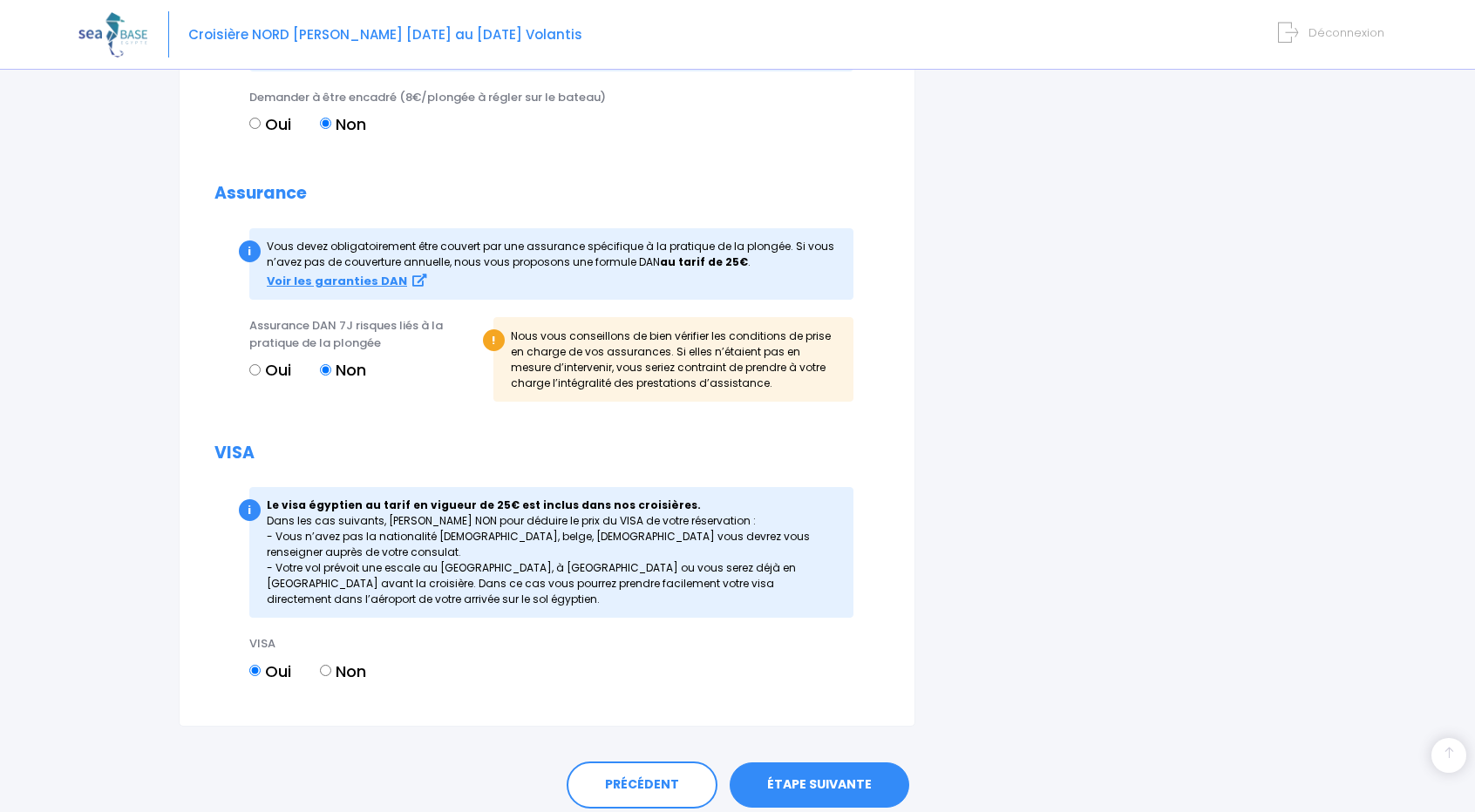
scroll to position [1913, 0]
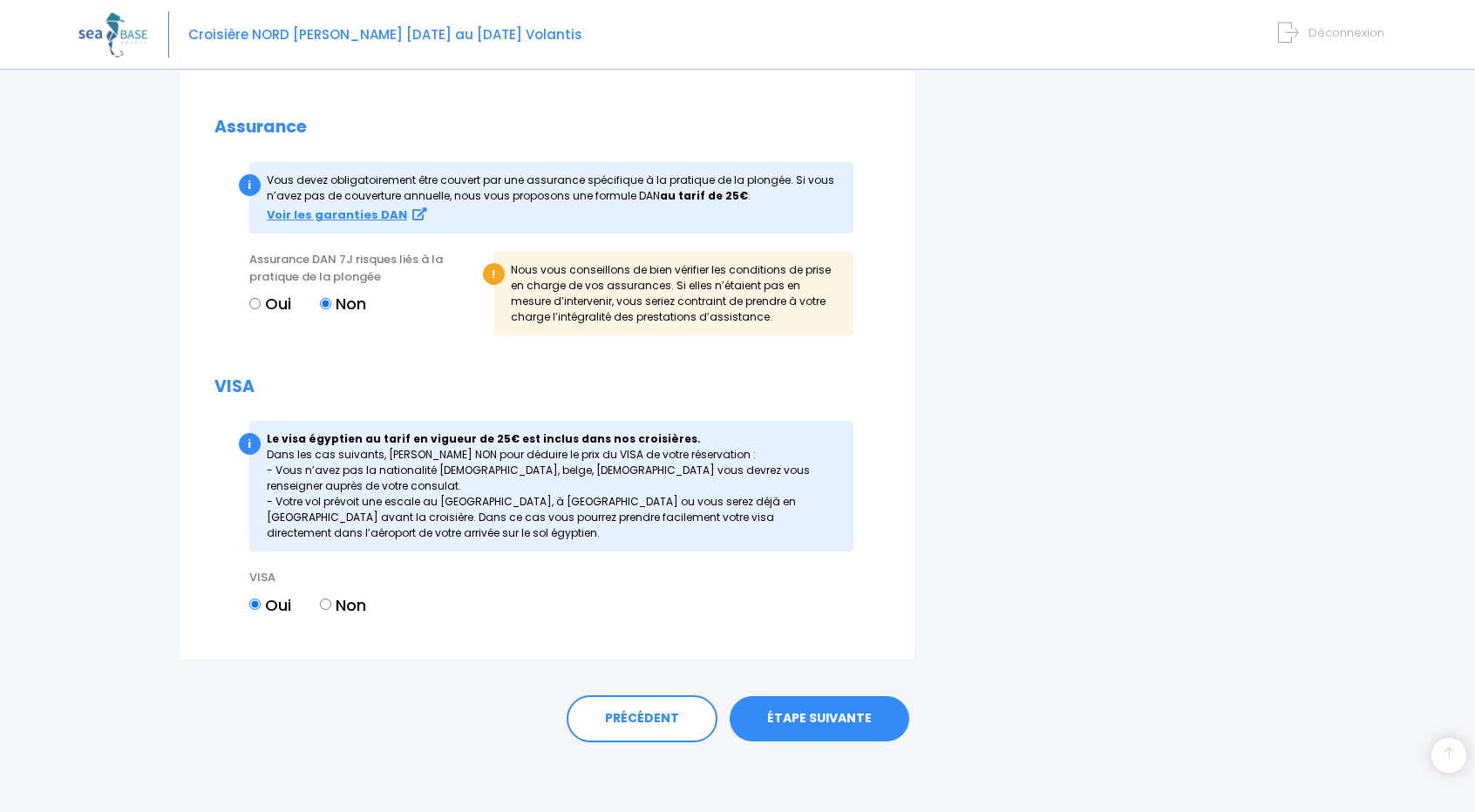
click at [814, 724] on link "ÉTAPE SUIVANTE" at bounding box center [819, 718] width 179 height 45
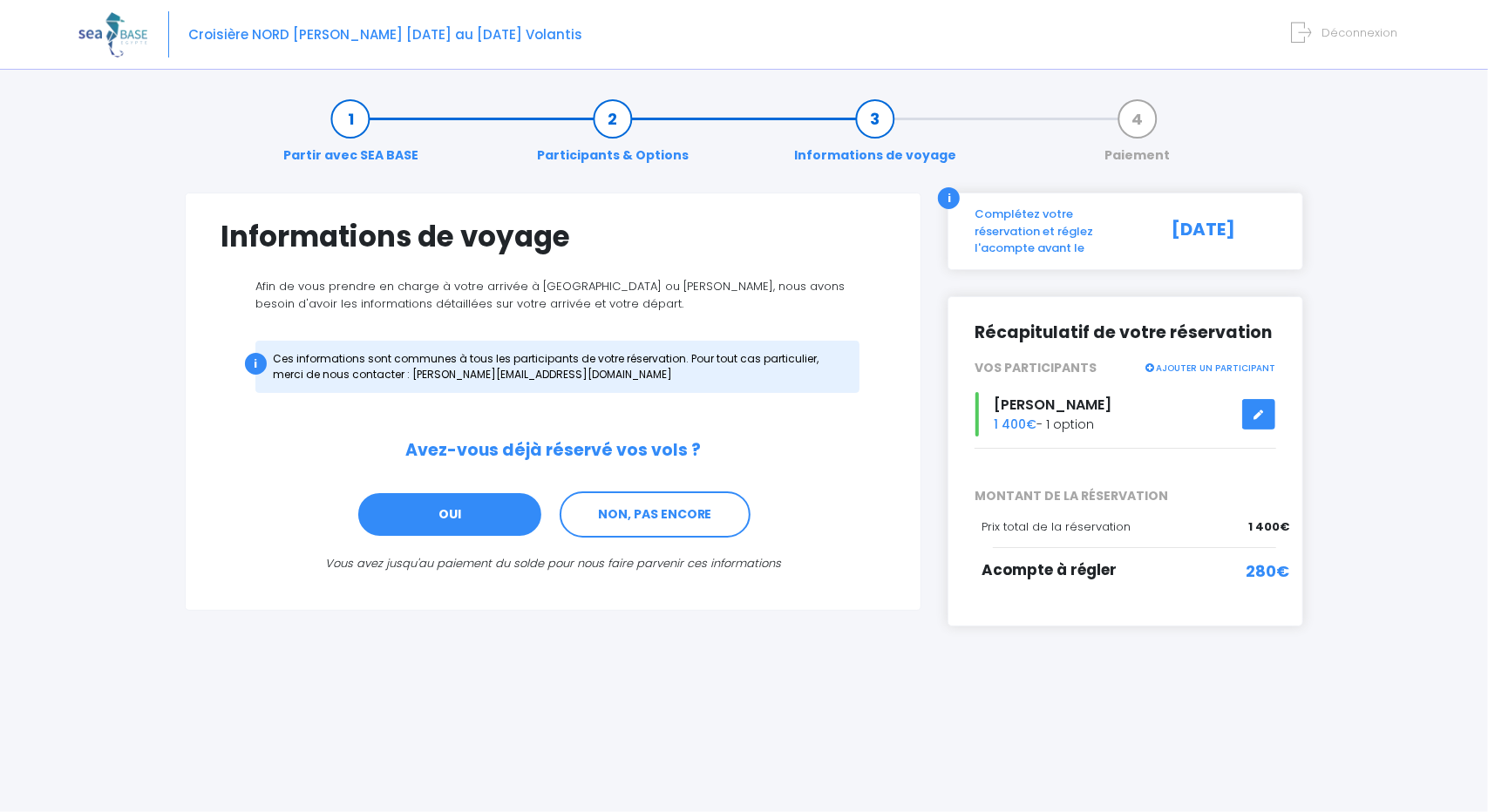
click at [477, 529] on link "OUI" at bounding box center [449, 514] width 186 height 47
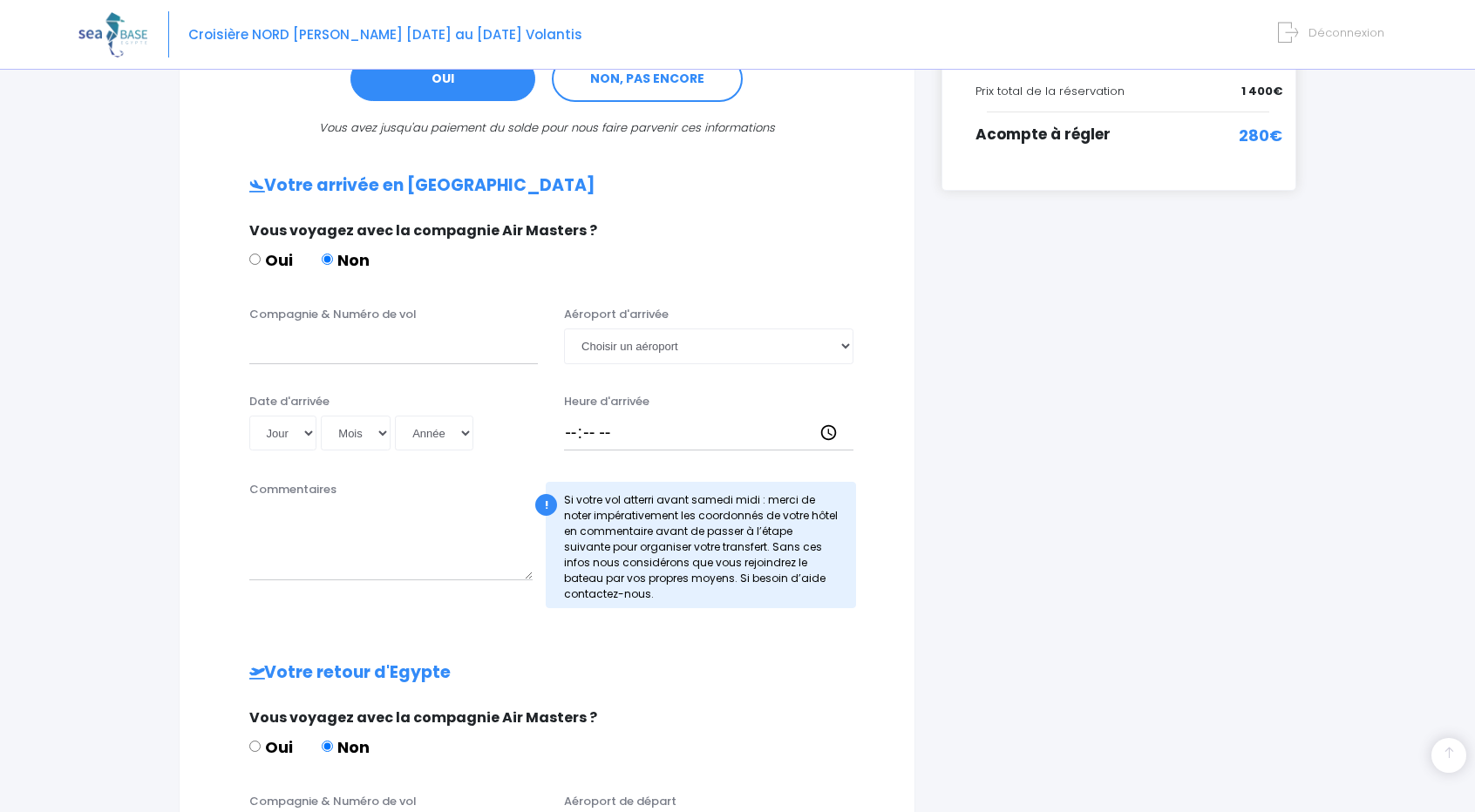
scroll to position [525, 0]
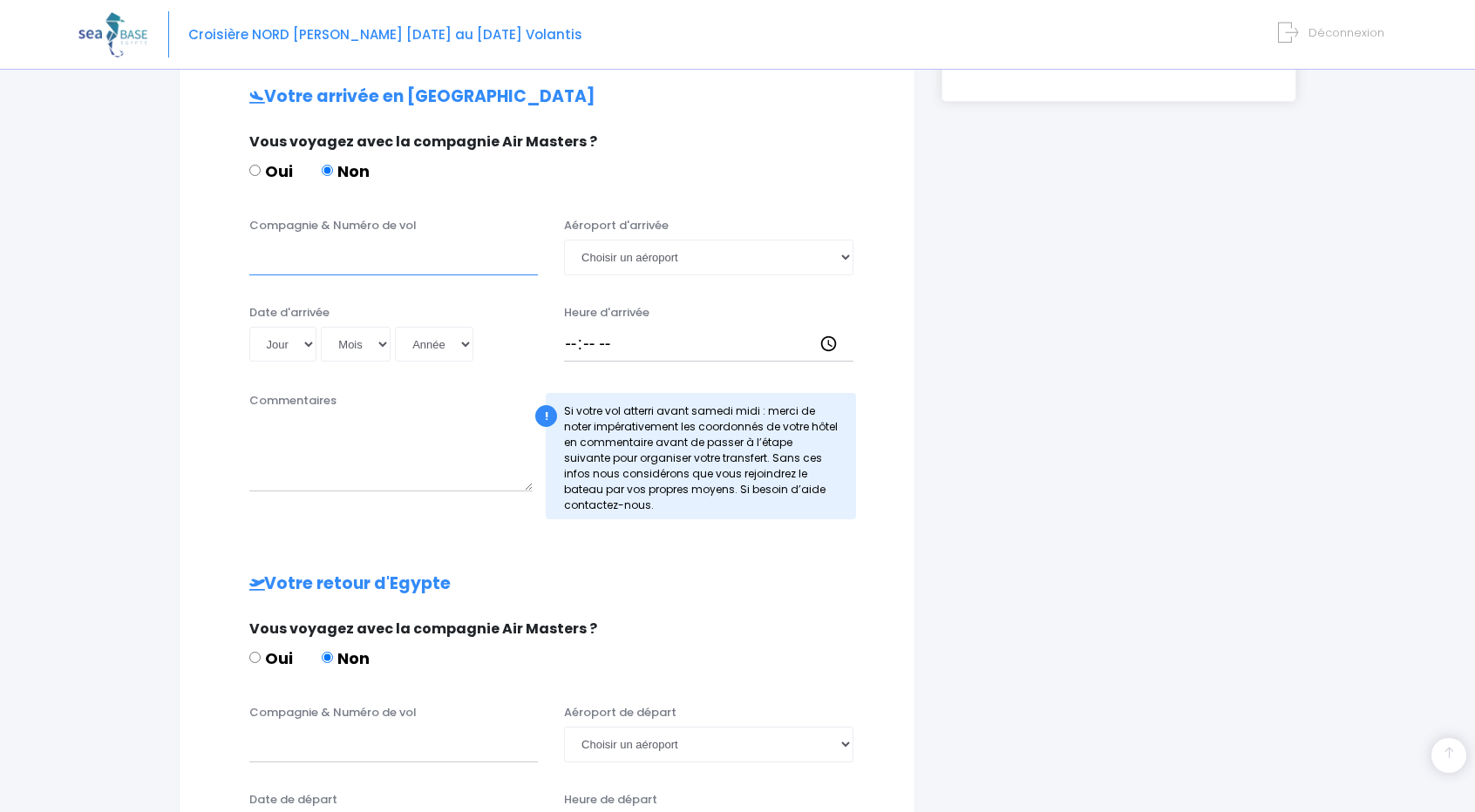
click at [343, 259] on input "Compagnie & Numéro de vol" at bounding box center [394, 257] width 289 height 35
type input "EASY JET"
click at [847, 256] on select "Choisir un aéroport [GEOGRAPHIC_DATA][PERSON_NAME]" at bounding box center [709, 257] width 289 height 35
select select "Hurghada"
click at [564, 240] on select "Choisir un aéroport [GEOGRAPHIC_DATA][PERSON_NAME]" at bounding box center [709, 257] width 289 height 35
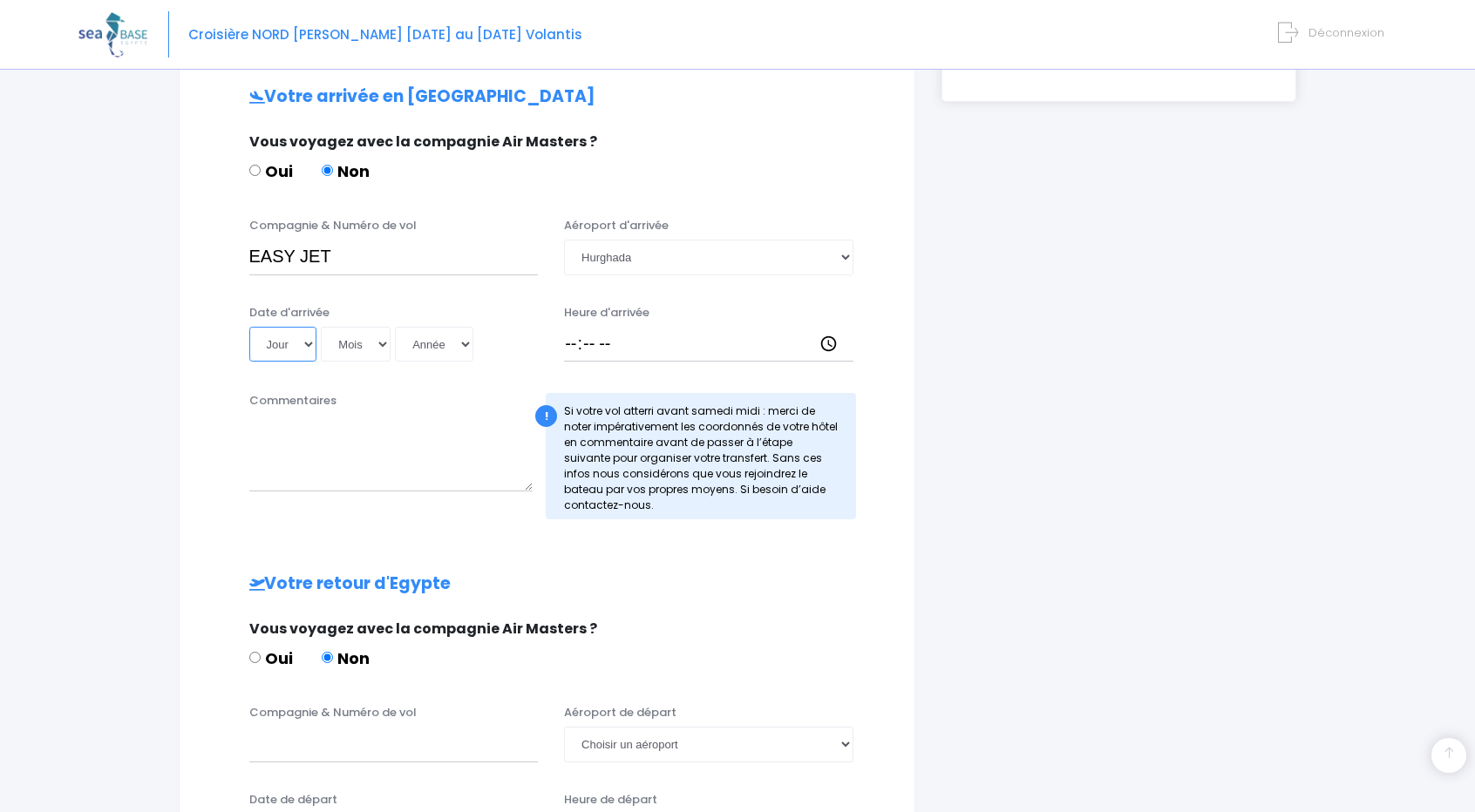
click at [308, 345] on select "Jour 01 02 03 04 05 06 07 08 09 10 11 12 13 14 15 16 17 18 19 20 21 22 23 24 25…" at bounding box center [283, 344] width 68 height 35
select select "02"
click at [249, 327] on select "Jour 01 02 03 04 05 06 07 08 09 10 11 12 13 14 15 16 17 18 19 20 21 22 23 24 25…" at bounding box center [283, 344] width 68 height 35
click at [382, 341] on select "Mois 01 02 03 04 05 06 07 08 09 10 11 12" at bounding box center [356, 344] width 70 height 35
select select "05"
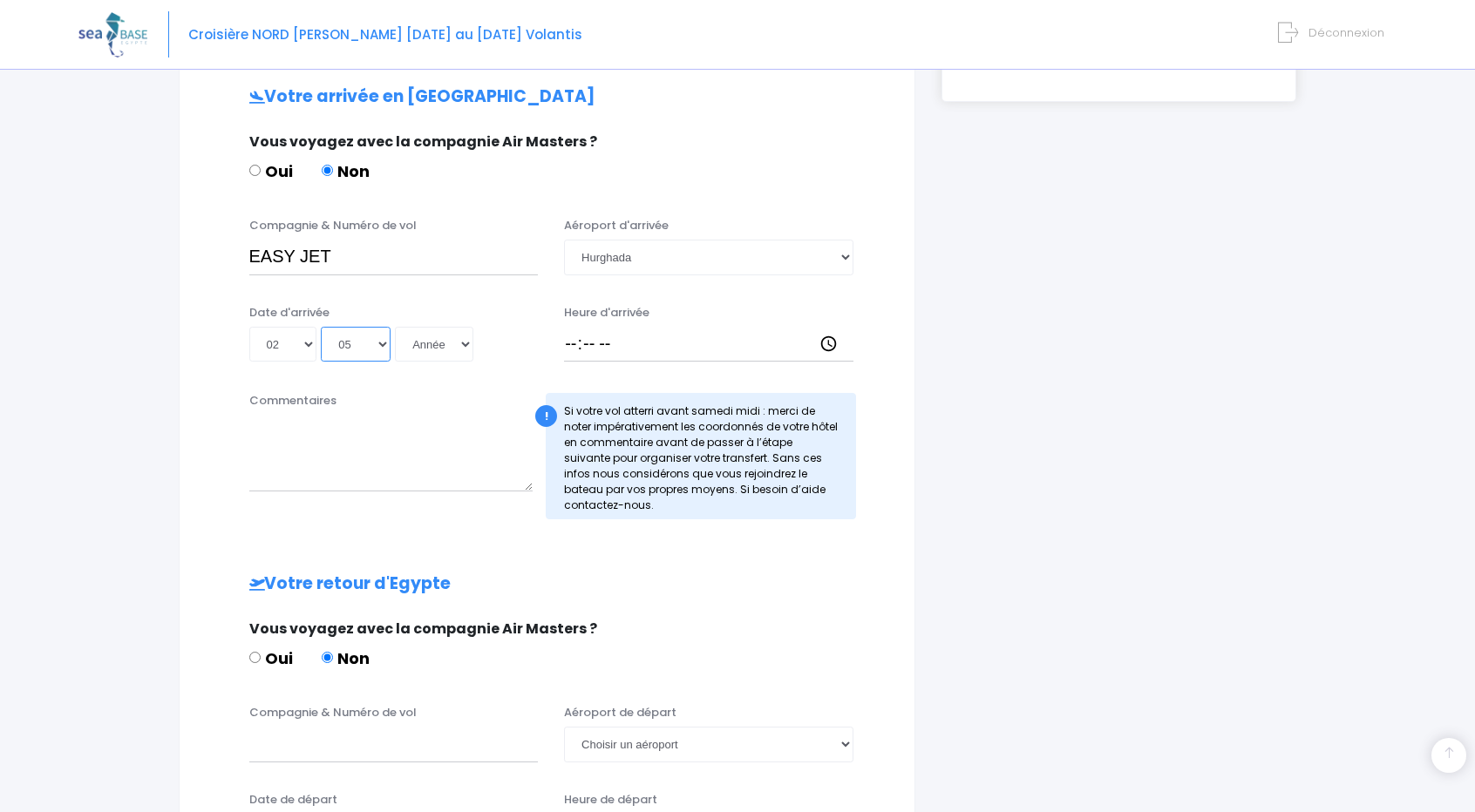
click at [321, 327] on select "Mois 01 02 03 04 05 06 07 08 09 10 11 12" at bounding box center [356, 344] width 70 height 35
click at [467, 341] on select "Année 2045 2044 2043 2042 2041 2040 2039 2038 2037 2036 2035 2034 2033 2032 203…" at bounding box center [434, 344] width 79 height 35
select select "2026"
click at [395, 327] on select "Année 2045 2044 2043 2042 2041 2040 2039 2038 2037 2036 2035 2034 2033 2032 203…" at bounding box center [434, 344] width 79 height 35
type input "2026-05-02"
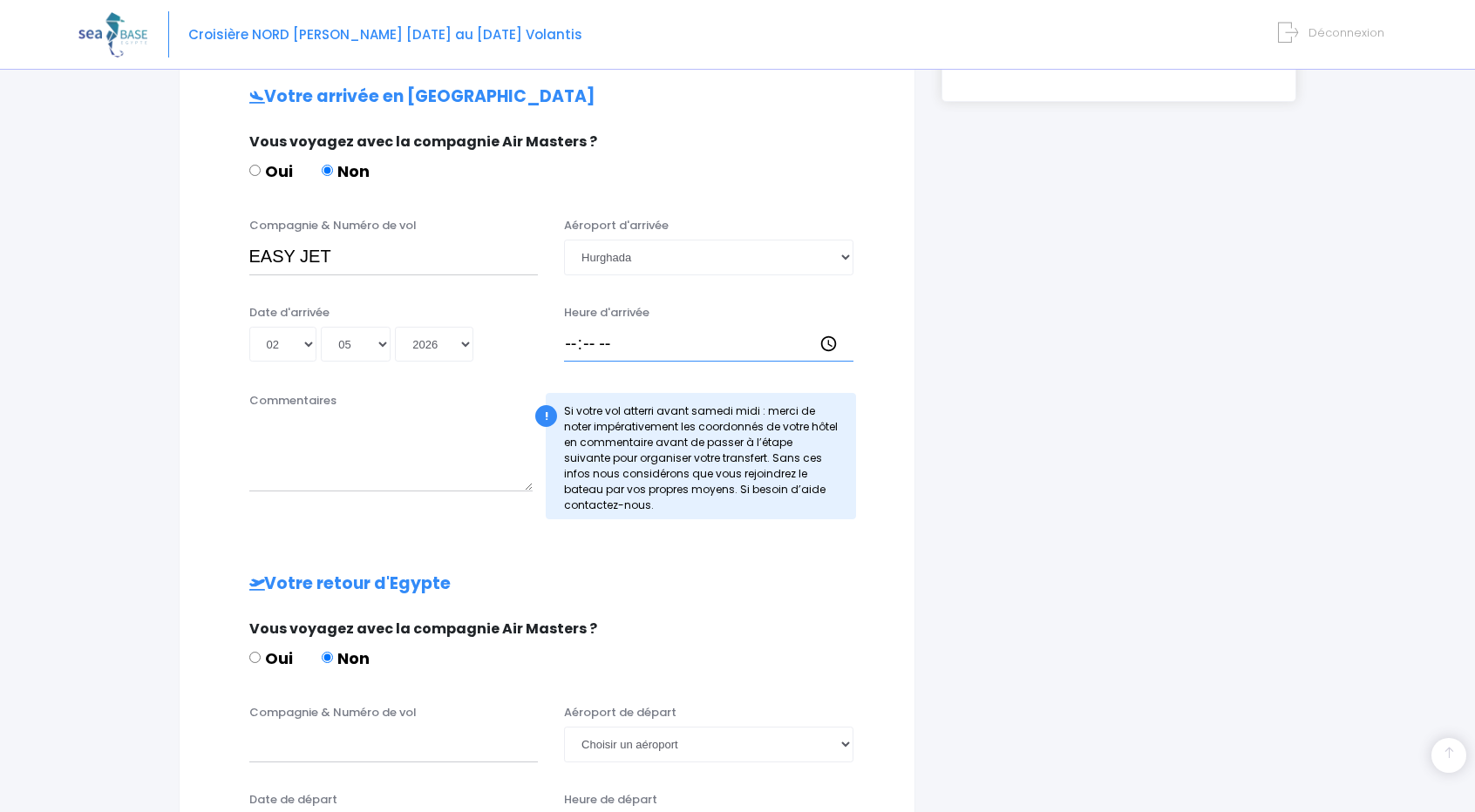
click at [594, 343] on input "Heure d'arrivée" at bounding box center [709, 344] width 289 height 35
click at [568, 338] on input "Heure d'arrivée" at bounding box center [709, 344] width 289 height 35
type input "18:00"
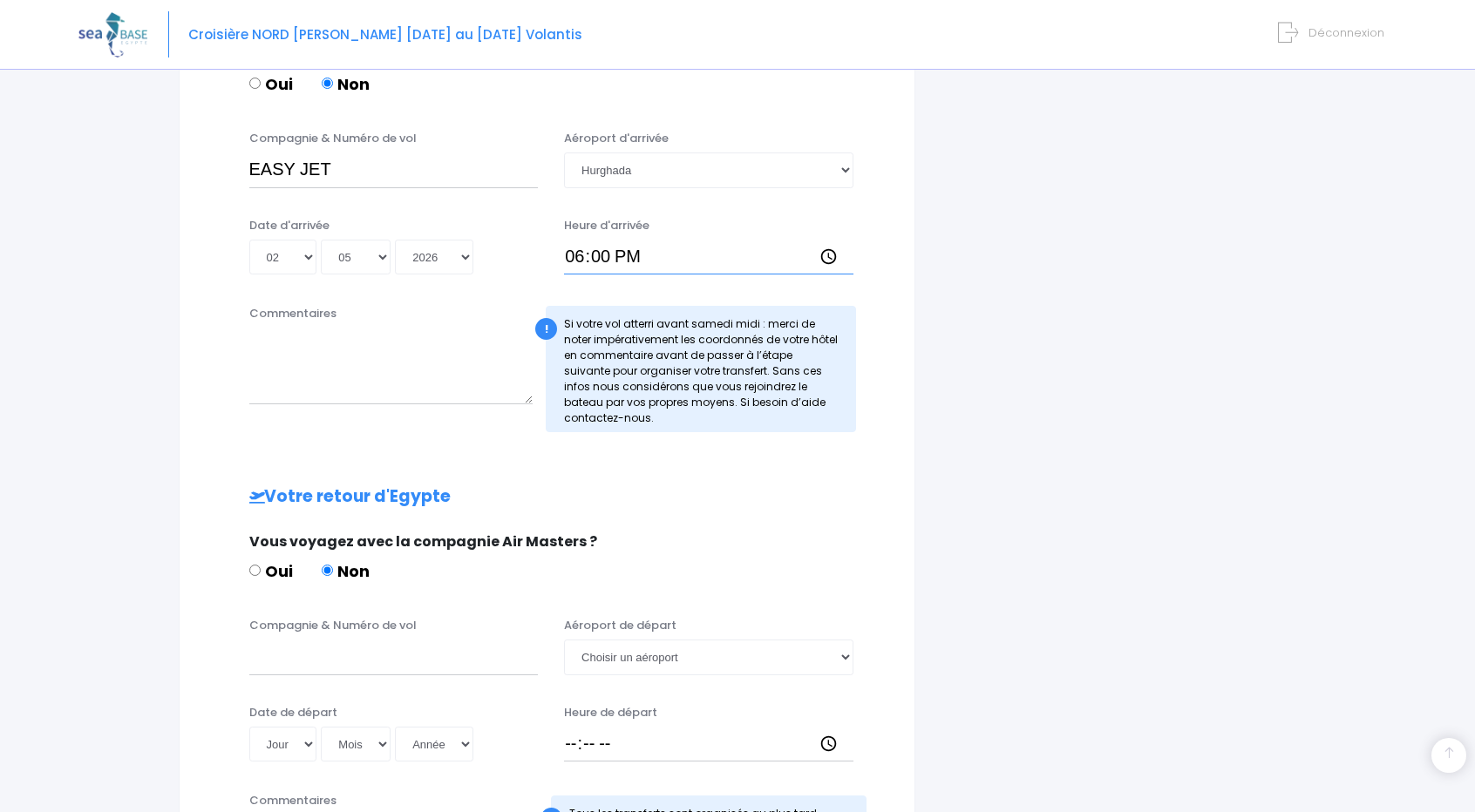
scroll to position [699, 0]
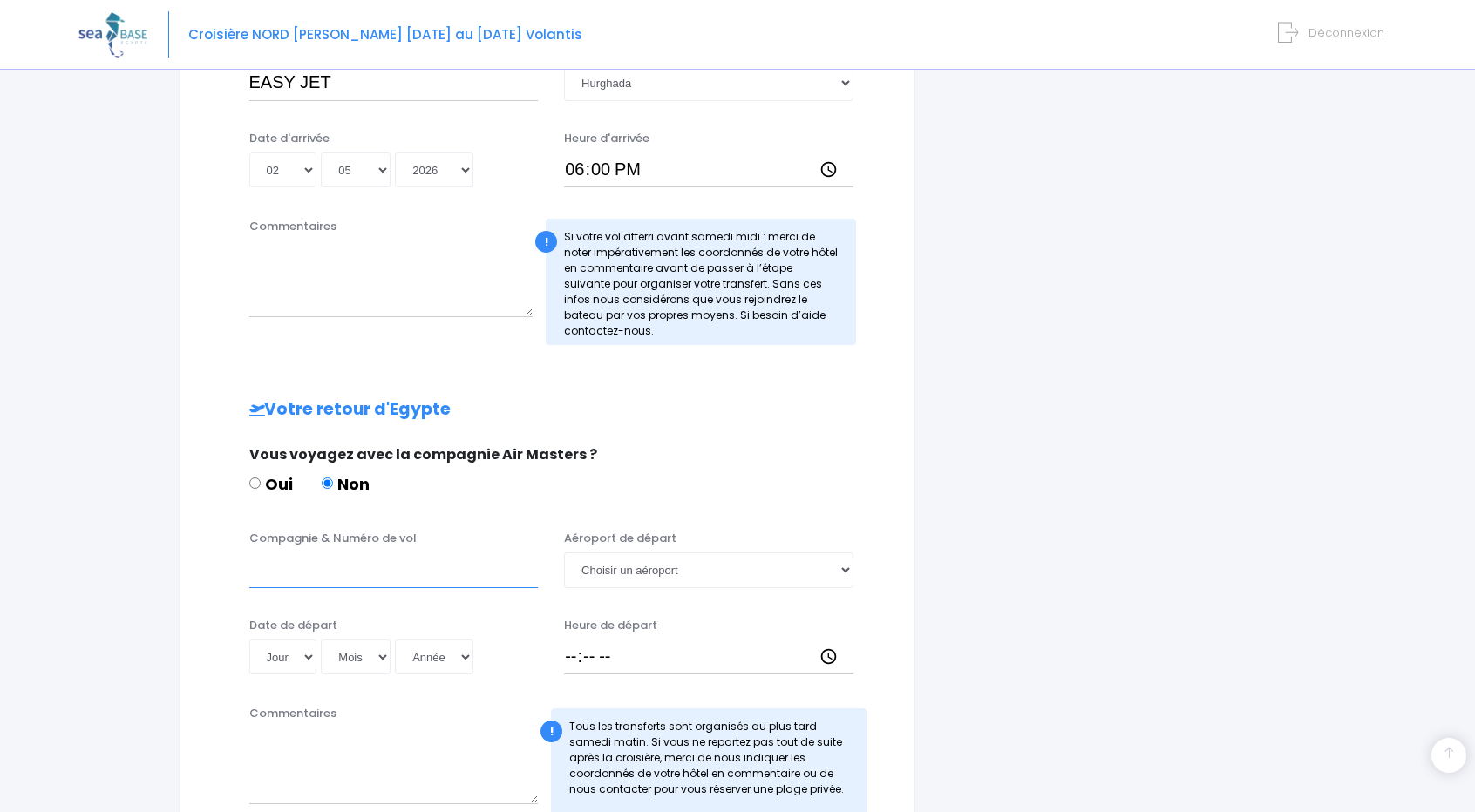
click at [356, 571] on input "Compagnie & Numéro de vol" at bounding box center [394, 570] width 289 height 35
type input "EASY JET"
click at [846, 571] on select "Choisir un aéroport Hurghada Marsa Alam" at bounding box center [709, 570] width 289 height 35
select select "Hurghada"
click at [564, 553] on select "Choisir un aéroport Hurghada Marsa Alam" at bounding box center [709, 570] width 289 height 35
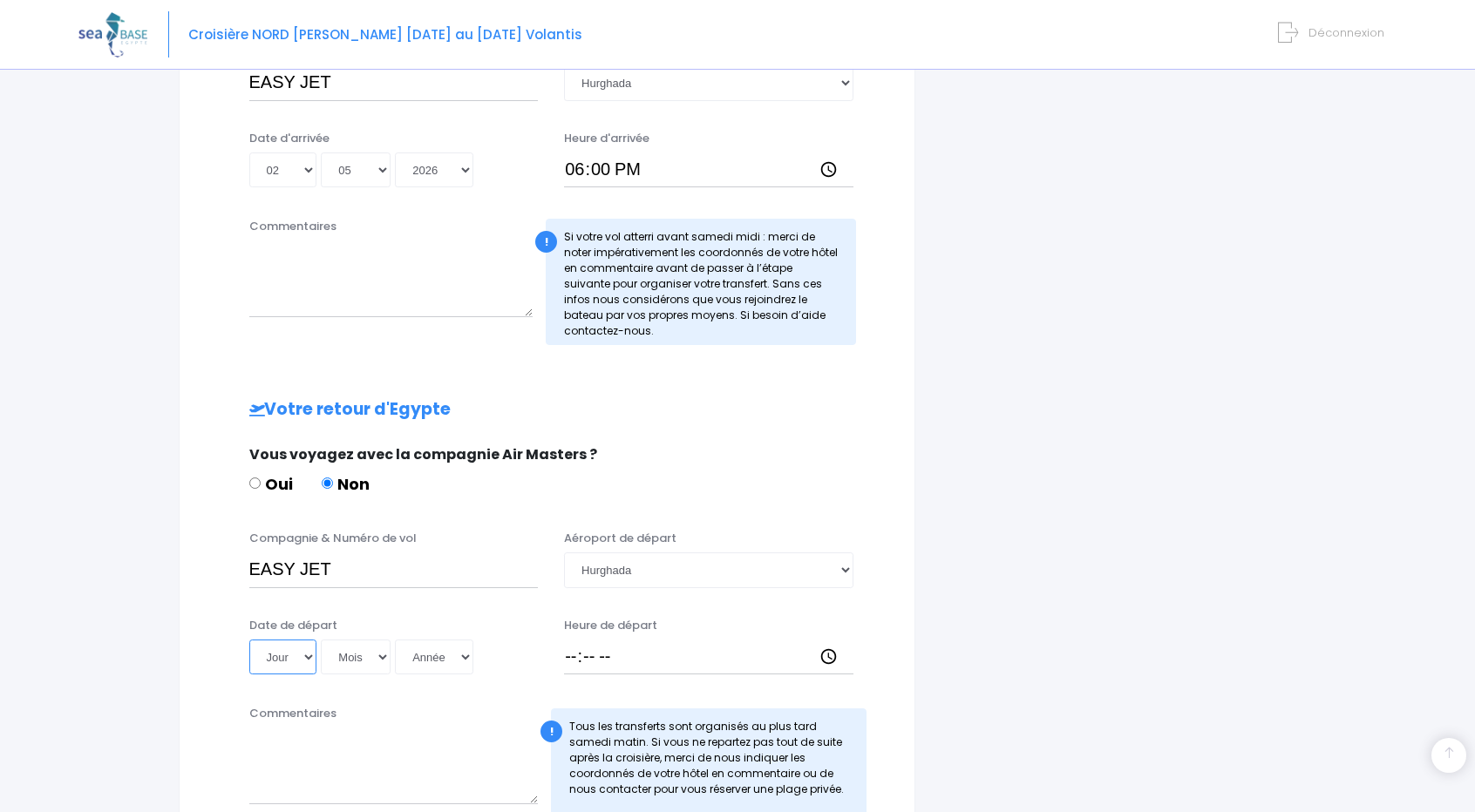
click at [303, 653] on select "Jour 01 02 03 04 05 06 07 08 09 10 11 12 13 14 15 16 17 18 19 20 21 22 23 24 25…" at bounding box center [283, 657] width 68 height 35
select select "09"
click at [249, 640] on select "Jour 01 02 03 04 05 06 07 08 09 10 11 12 13 14 15 16 17 18 19 20 21 22 23 24 25…" at bounding box center [283, 657] width 68 height 35
click at [380, 655] on select "Mois 01 02 03 04 05 06 07 08 09 10 11 12" at bounding box center [356, 657] width 70 height 35
select select "05"
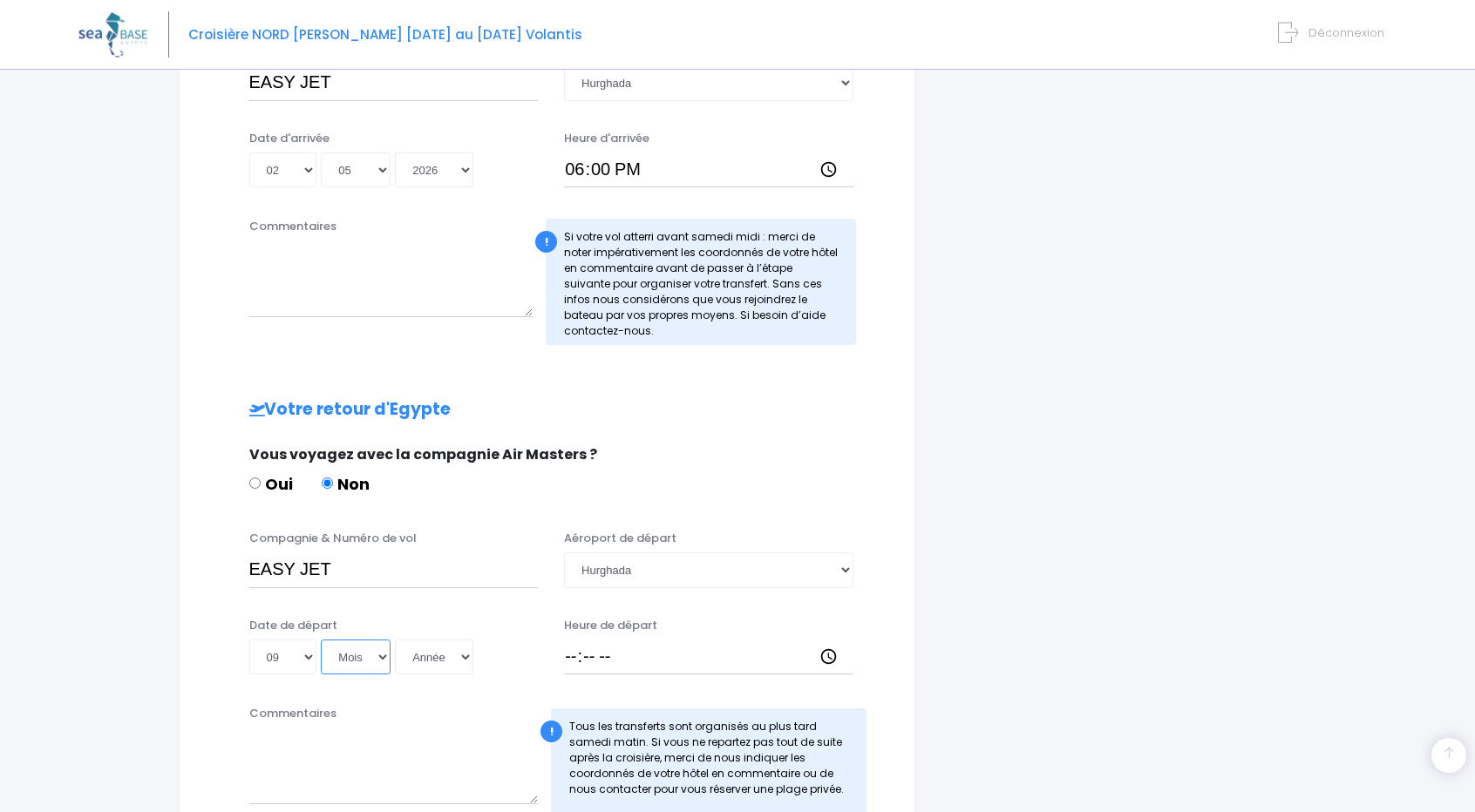
click at [321, 640] on select "Mois 01 02 03 04 05 06 07 08 09 10 11 12" at bounding box center [356, 657] width 70 height 35
click at [463, 657] on select "Année 2045 2044 2043 2042 2041 2040 2039 2038 2037 2036 2035 2034 2033 2032 203…" at bounding box center [434, 657] width 79 height 35
select select "2026"
click at [395, 640] on select "Année 2045 2044 2043 2042 2041 2040 2039 2038 2037 2036 2035 2034 2033 2032 203…" at bounding box center [434, 657] width 79 height 35
type input "2026-05-09"
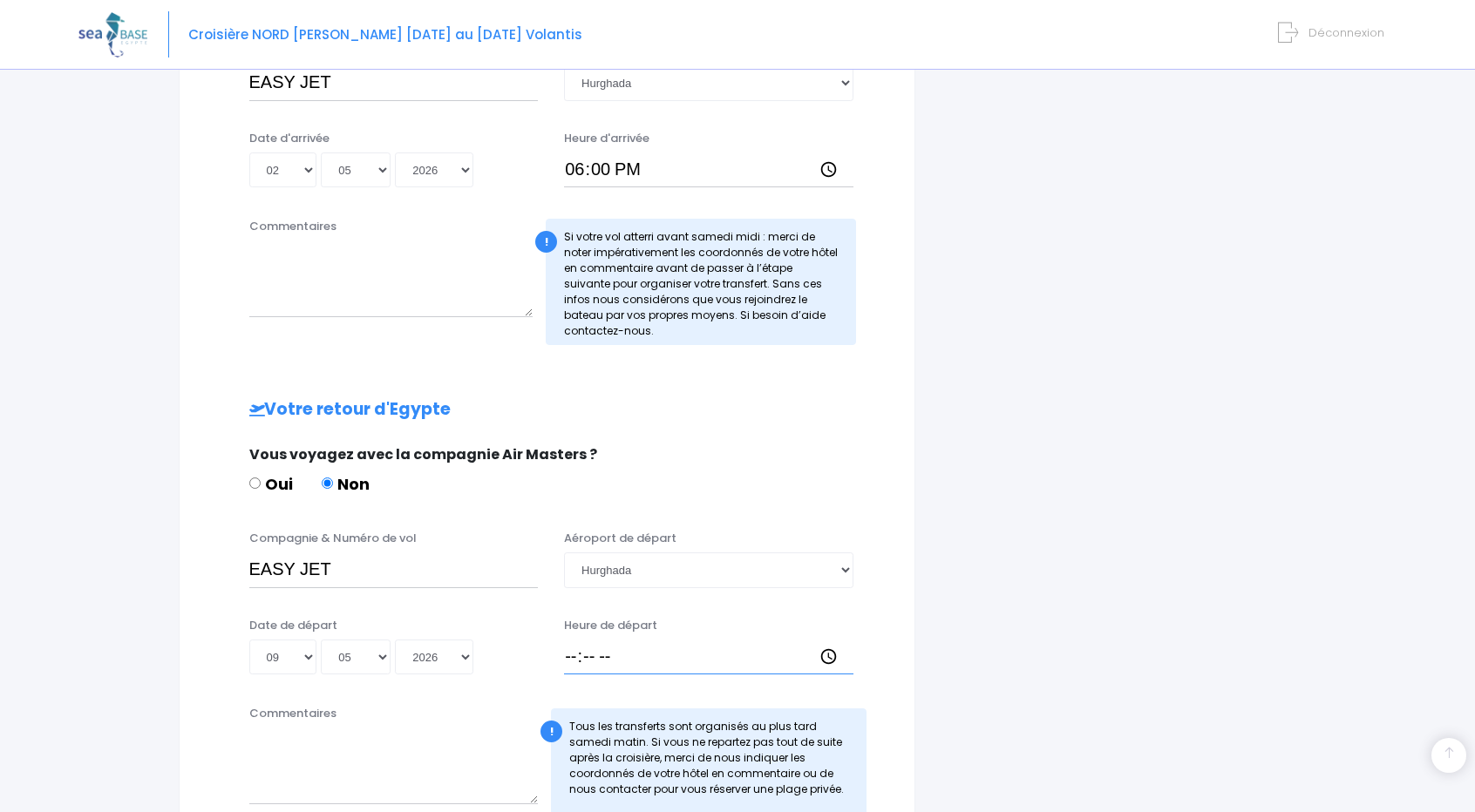
click at [570, 653] on input "Heure de départ" at bounding box center [709, 657] width 289 height 35
type input "18:50"
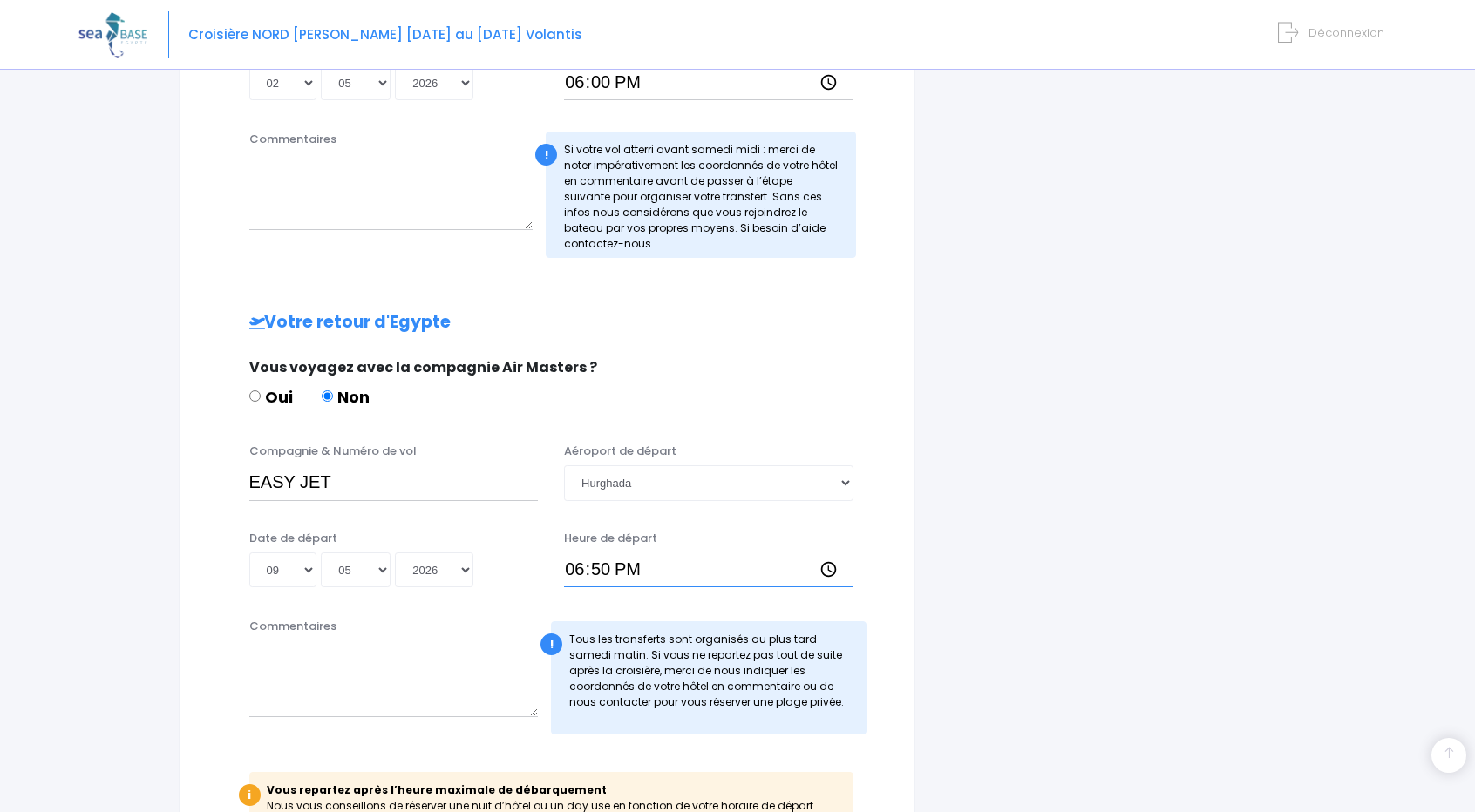
scroll to position [960, 0]
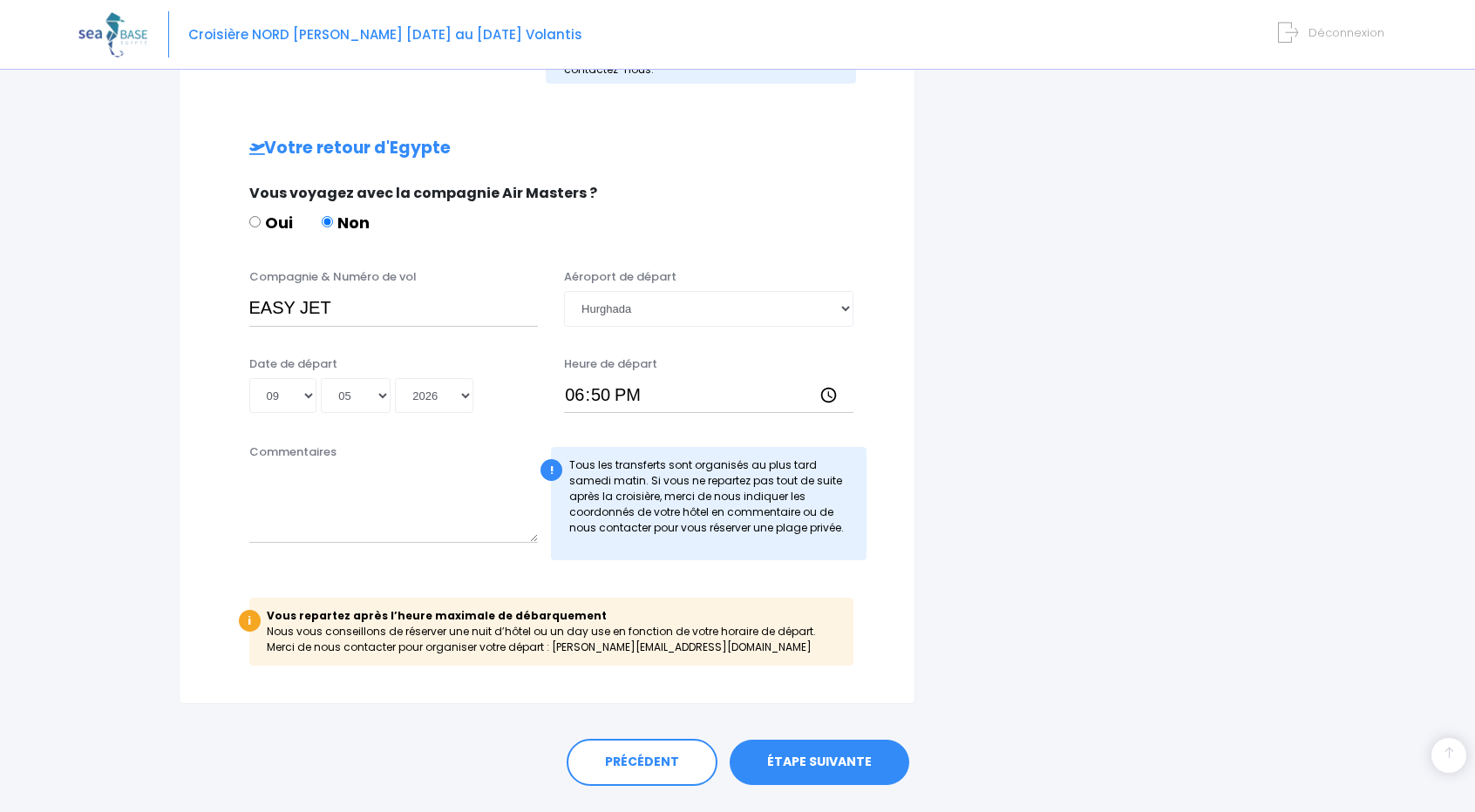
click at [819, 759] on link "ÉTAPE SUIVANTE" at bounding box center [819, 762] width 179 height 45
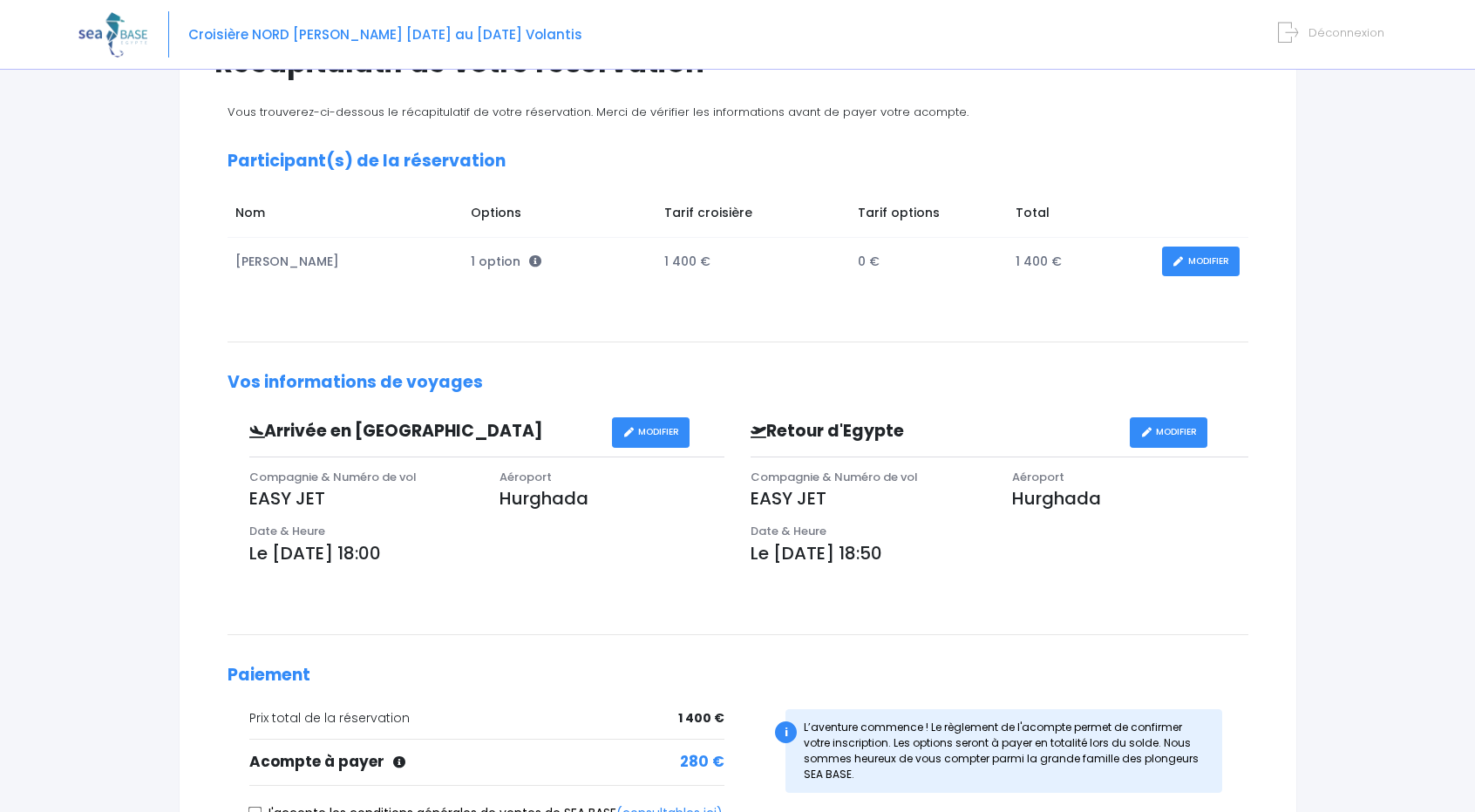
scroll to position [261, 0]
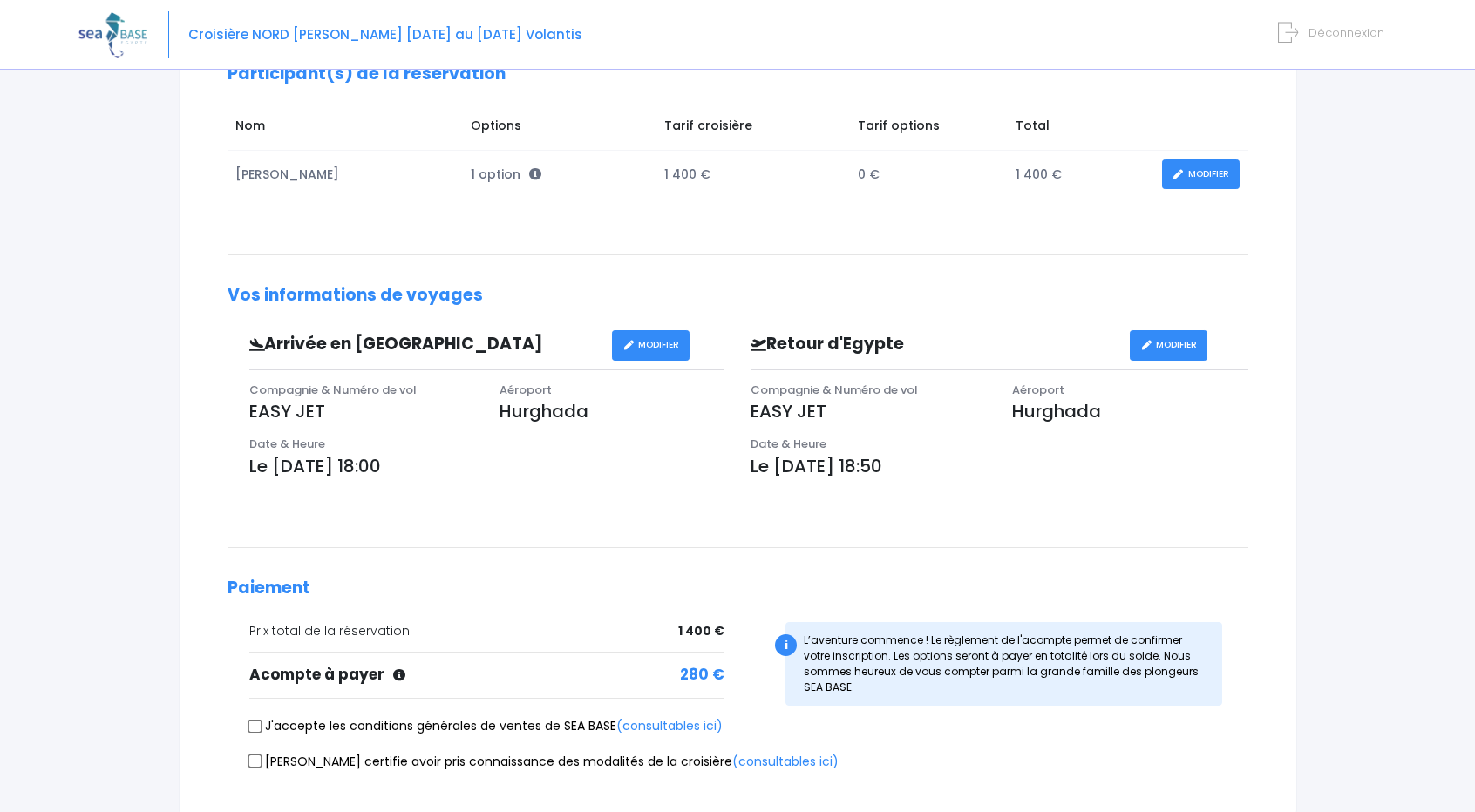
click at [255, 723] on input "J'accepte les conditions générales de ventes de SEA BASE (consultables ici)" at bounding box center [254, 726] width 14 height 14
checkbox input "true"
click at [254, 763] on input "Je certifie avoir pris connaissance des modalités de la croisière (consultables…" at bounding box center [254, 762] width 14 height 14
checkbox input "true"
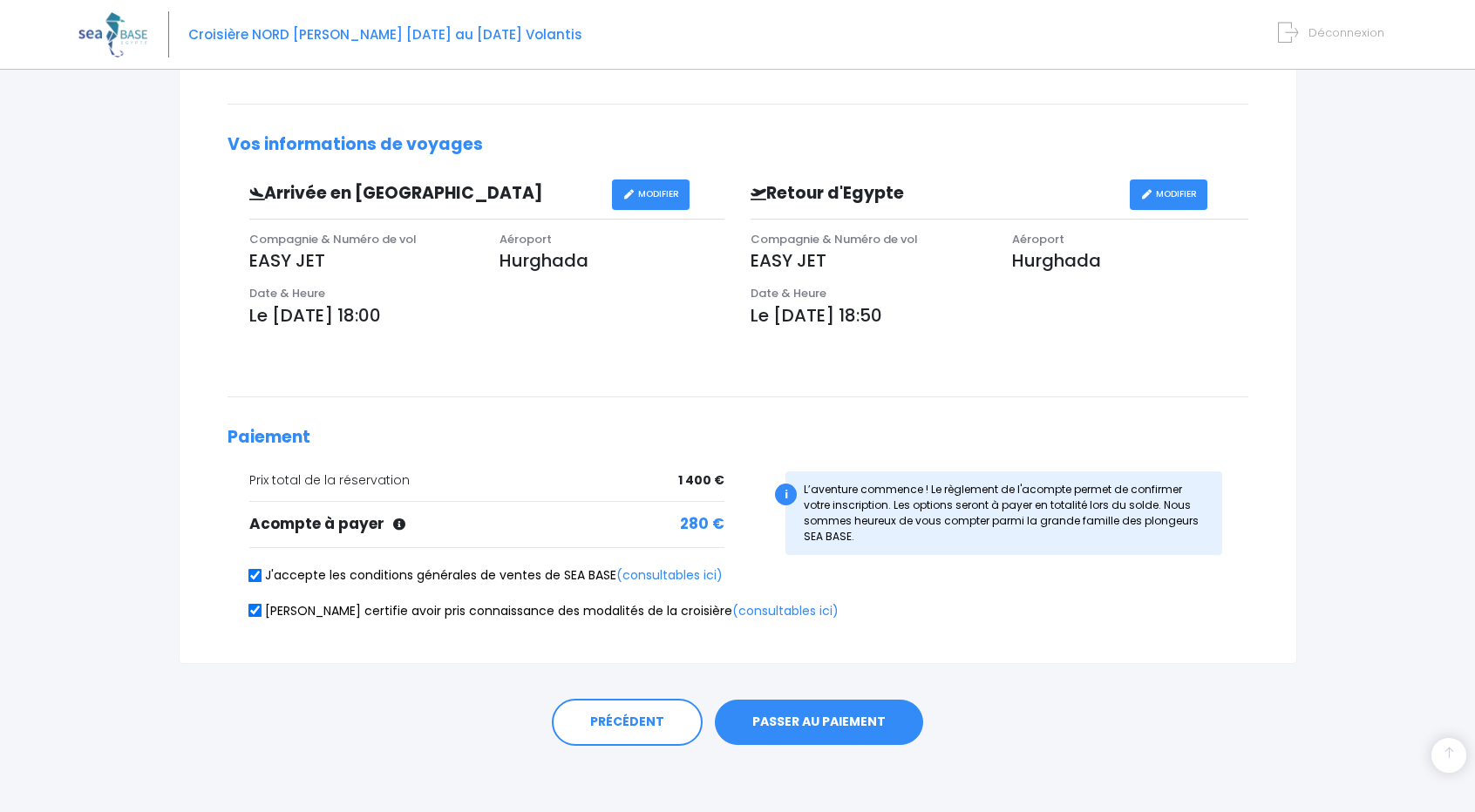
click at [821, 712] on button "PASSER AU PAIEMENT" at bounding box center [818, 722] width 208 height 45
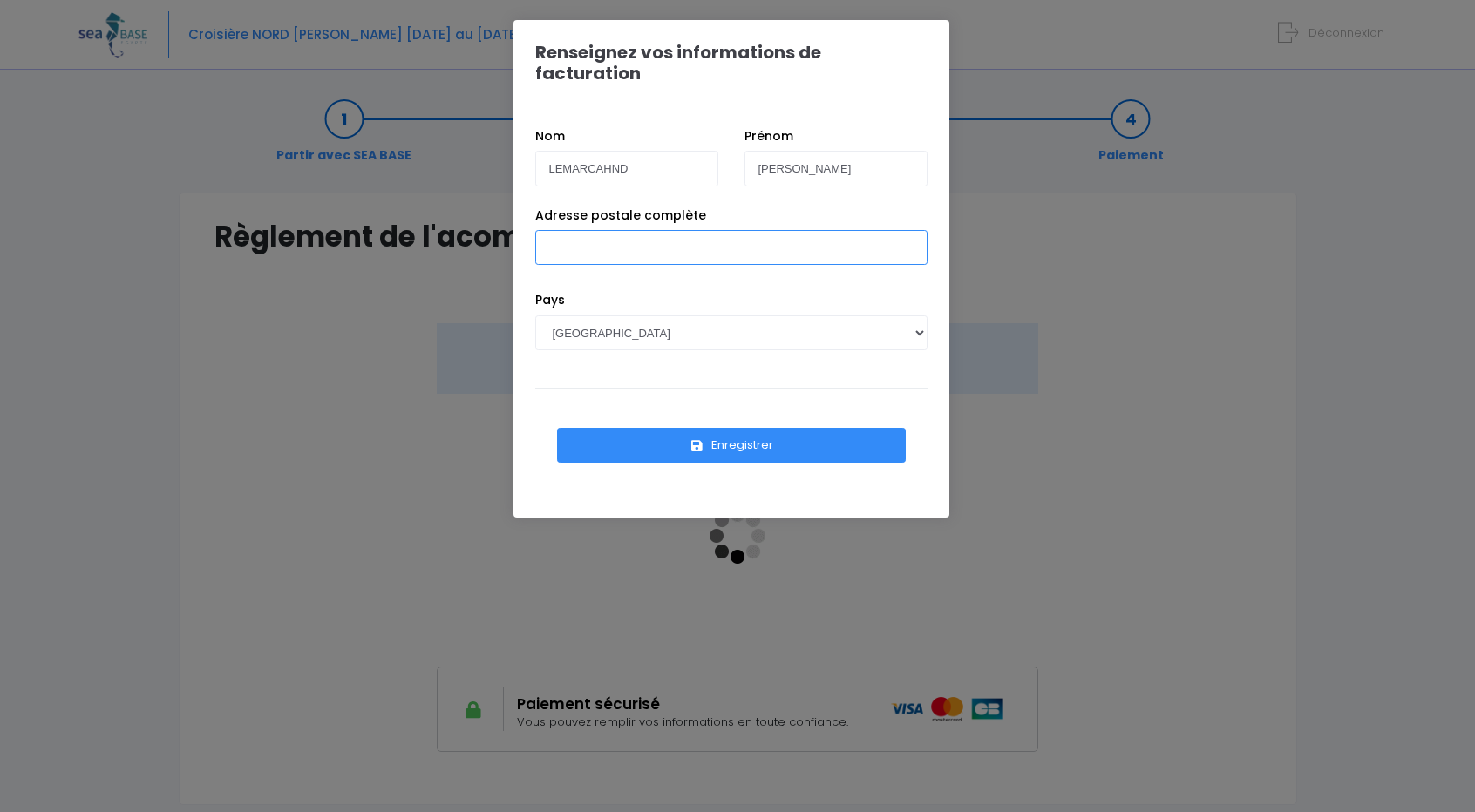
click at [608, 230] on input "Adresse postale complète" at bounding box center [732, 247] width 393 height 35
type input "[STREET_ADDRESS]"
click at [731, 429] on button "Enregistrer" at bounding box center [732, 445] width 349 height 35
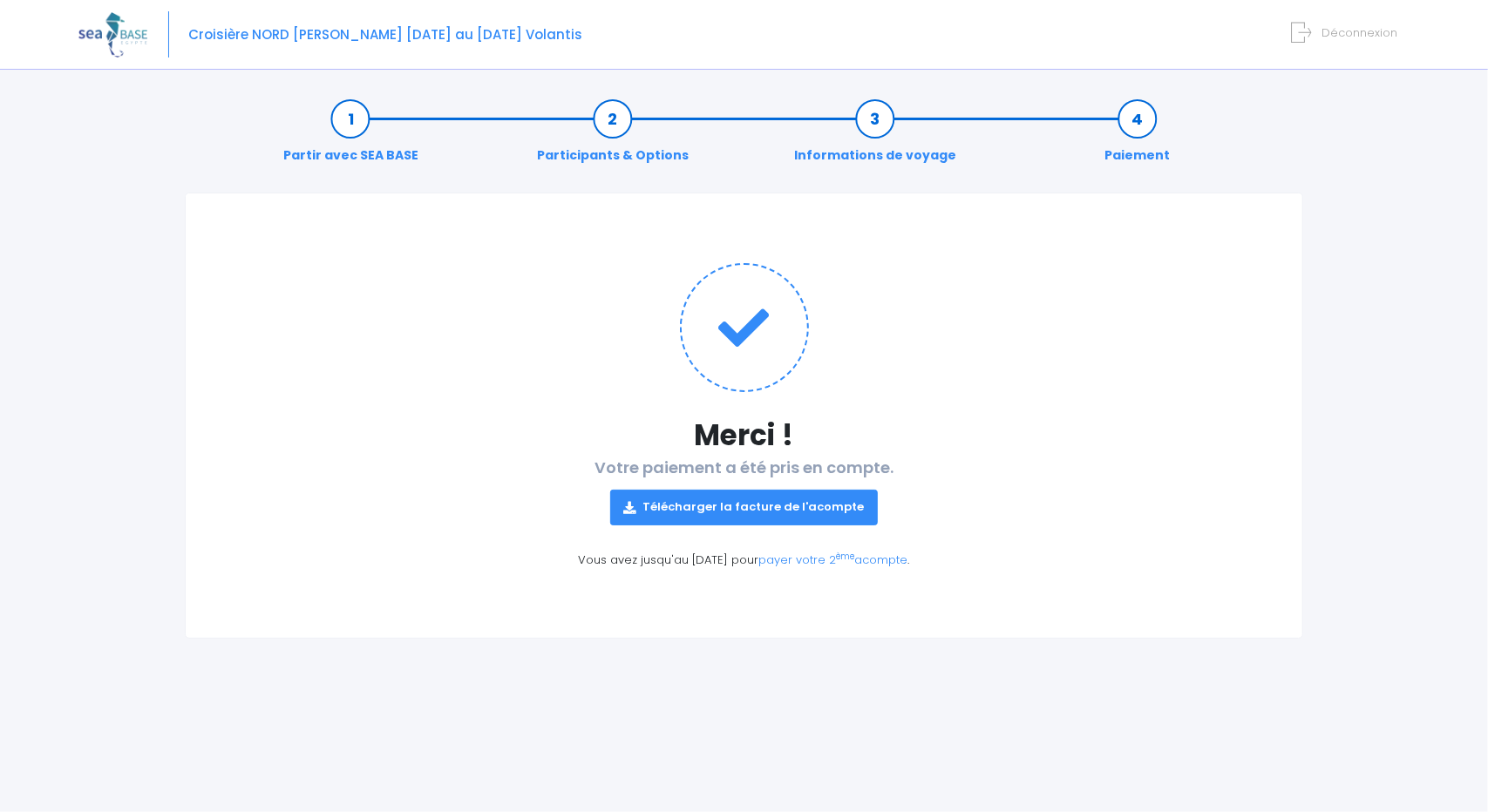
click at [713, 517] on link "Télécharger la facture de l'acompte" at bounding box center [744, 507] width 268 height 35
